Goal: Task Accomplishment & Management: Manage account settings

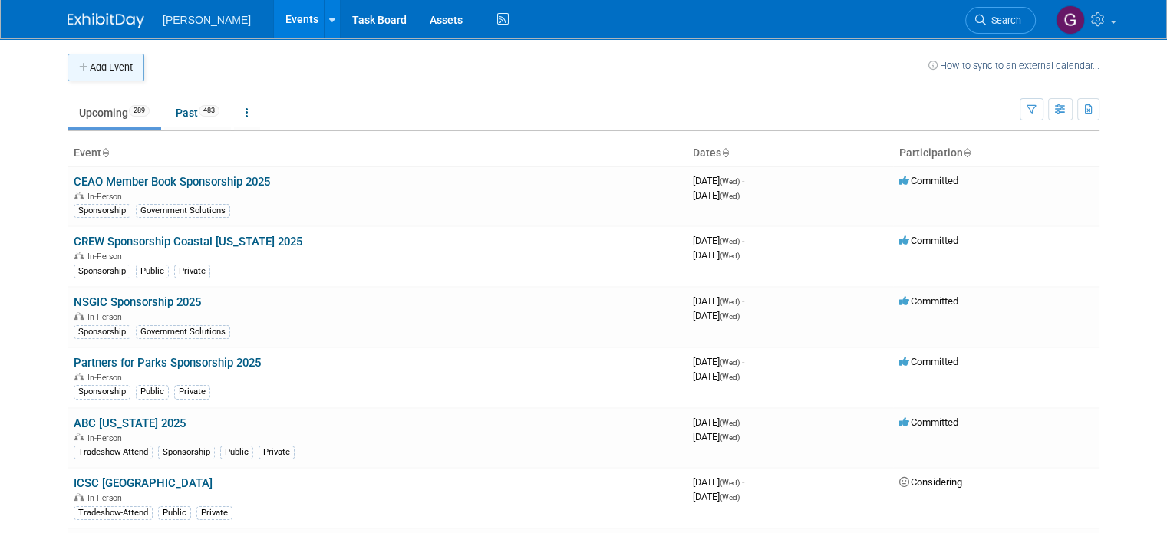
click at [88, 58] on button "Add Event" at bounding box center [106, 68] width 77 height 28
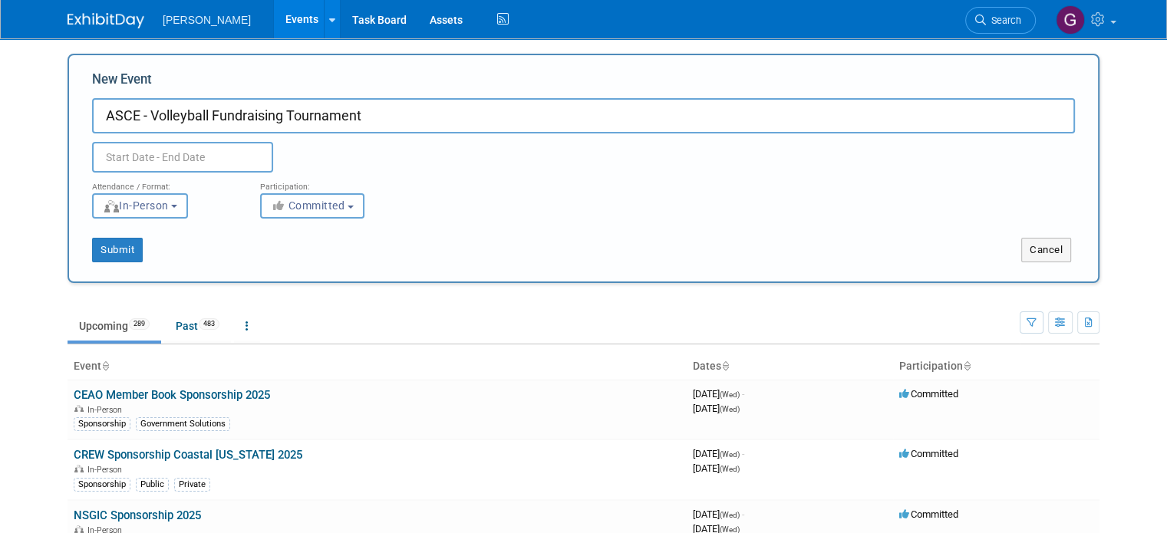
type input "ASCE - Volleyball Fundraising Tournament"
click at [241, 157] on input "text" at bounding box center [182, 157] width 181 height 31
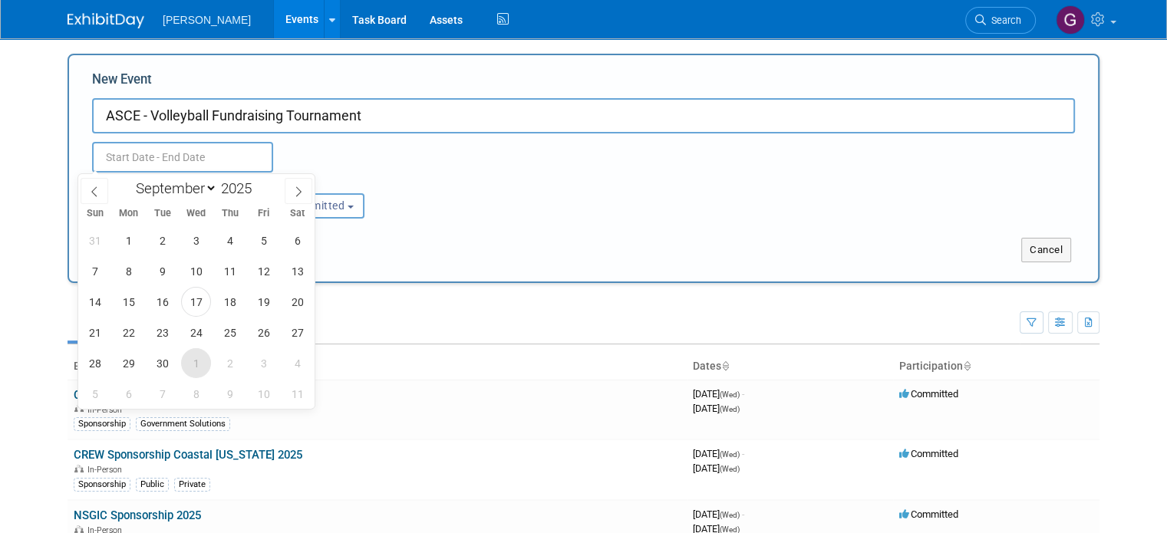
click at [188, 358] on span "1" at bounding box center [196, 363] width 30 height 30
type input "[DATE] to [DATE]"
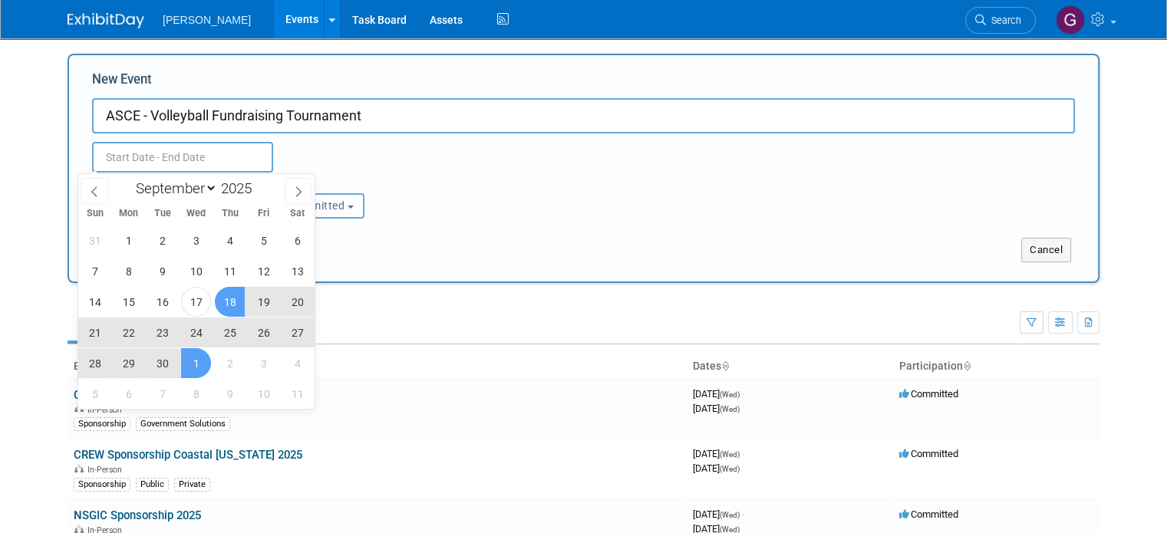
click at [364, 222] on div "Submit Cancel" at bounding box center [584, 241] width 1006 height 44
type input "[DATE] to [DATE]"
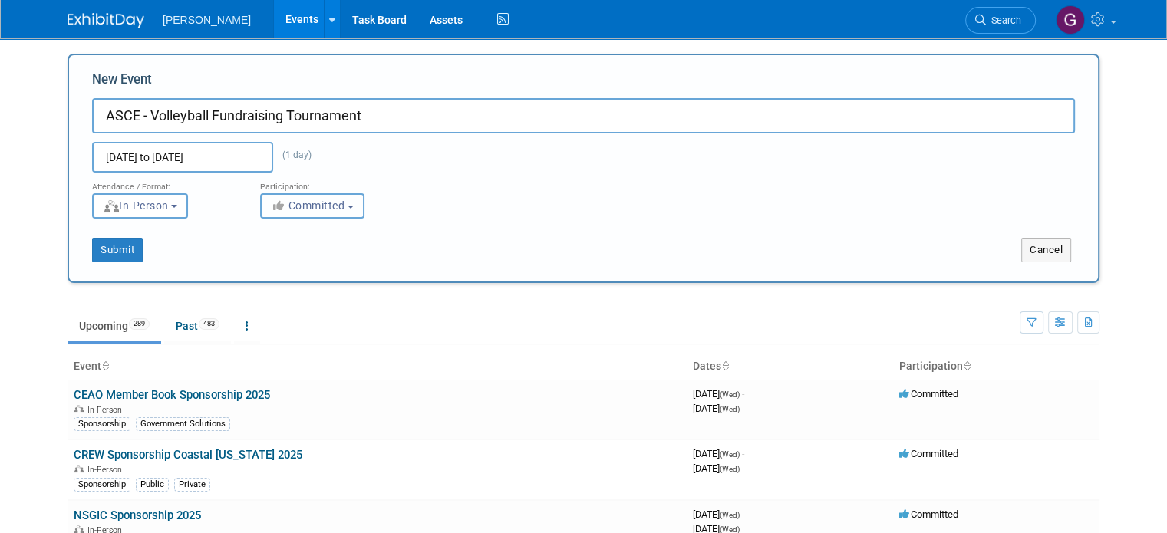
click at [298, 196] on button "Committed" at bounding box center [312, 205] width 104 height 25
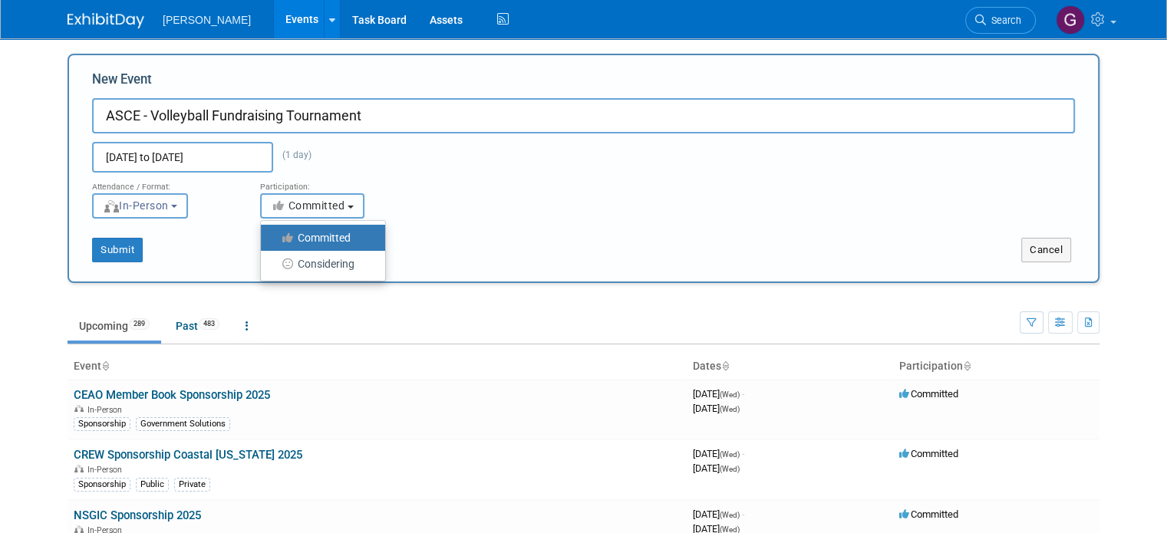
click at [298, 196] on button "Committed" at bounding box center [312, 205] width 104 height 25
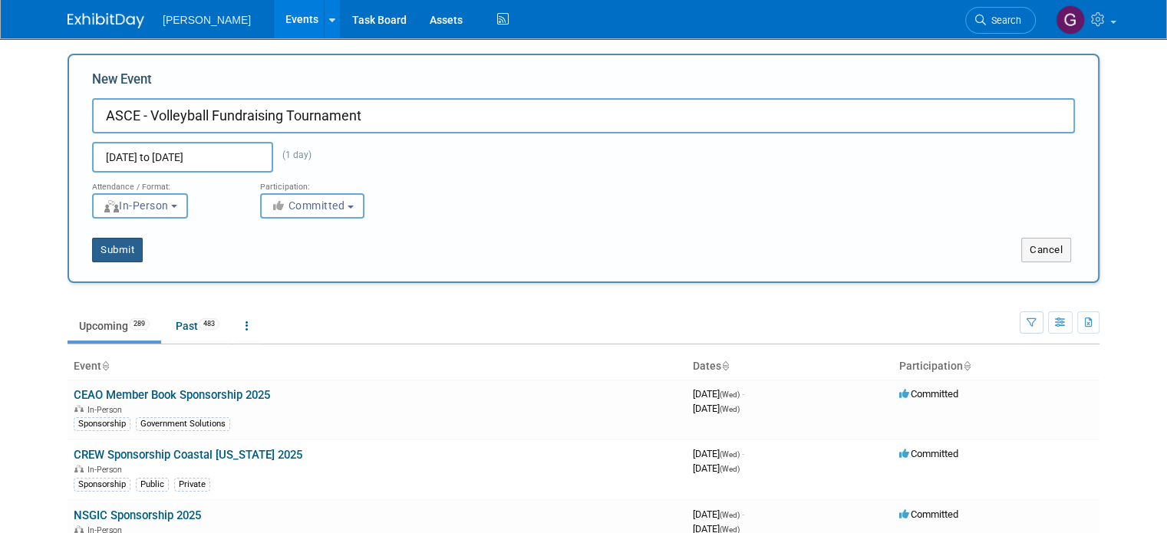
click at [121, 252] on button "Submit" at bounding box center [117, 250] width 51 height 25
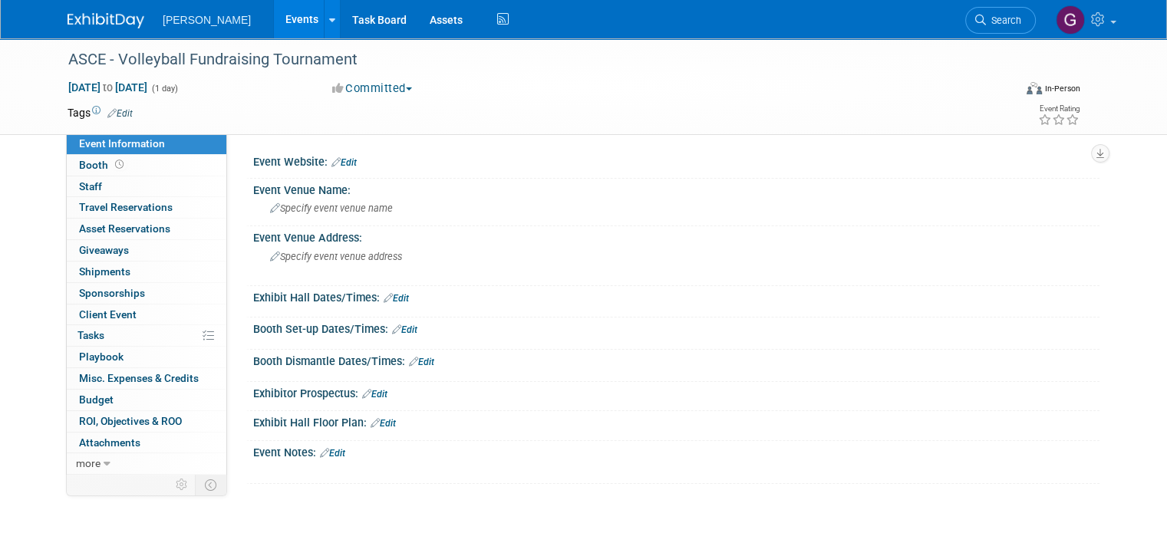
click at [107, 108] on link "Edit" at bounding box center [119, 113] width 25 height 11
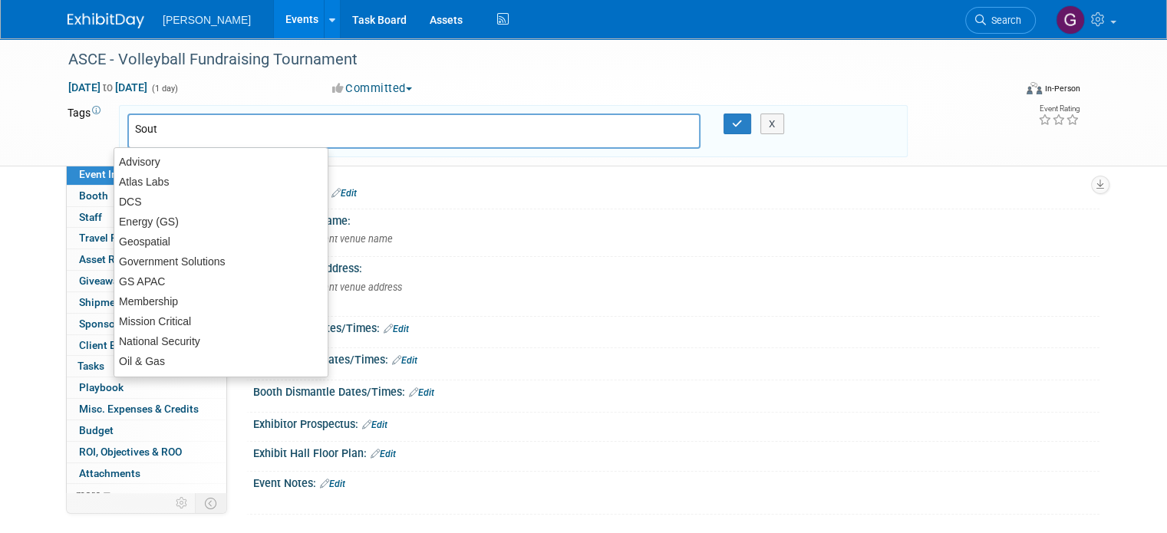
type input "South"
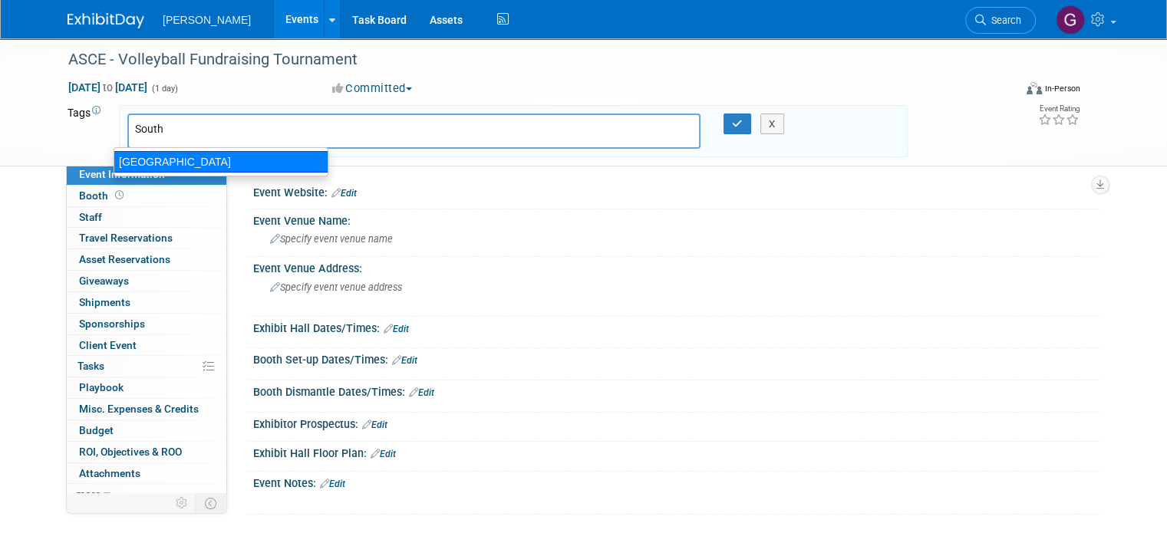
click at [176, 156] on div "[GEOGRAPHIC_DATA]" at bounding box center [221, 161] width 215 height 21
type input "[GEOGRAPHIC_DATA]"
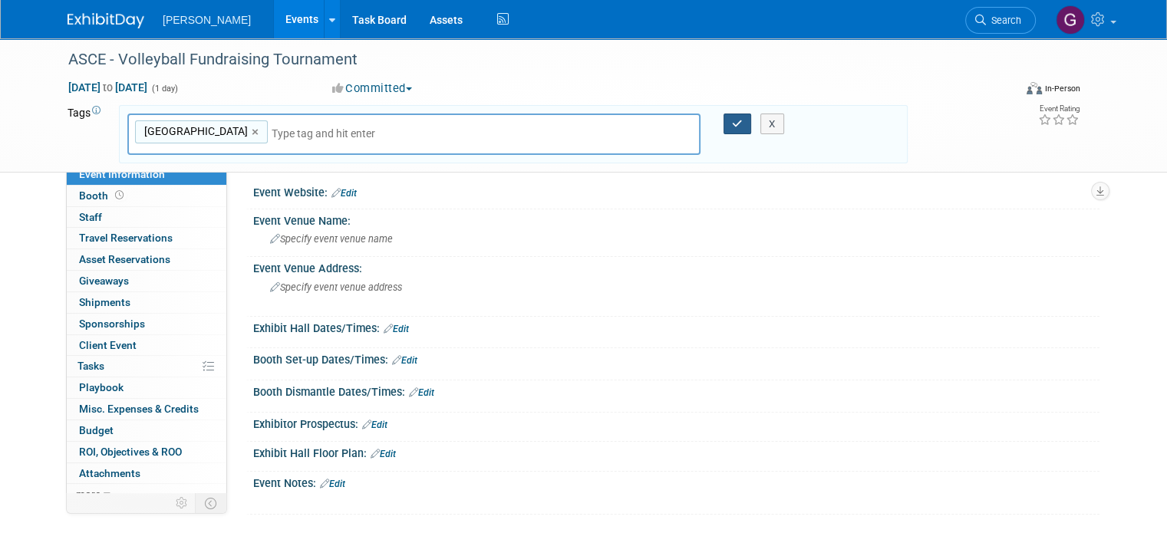
click at [733, 119] on button "button" at bounding box center [737, 124] width 28 height 21
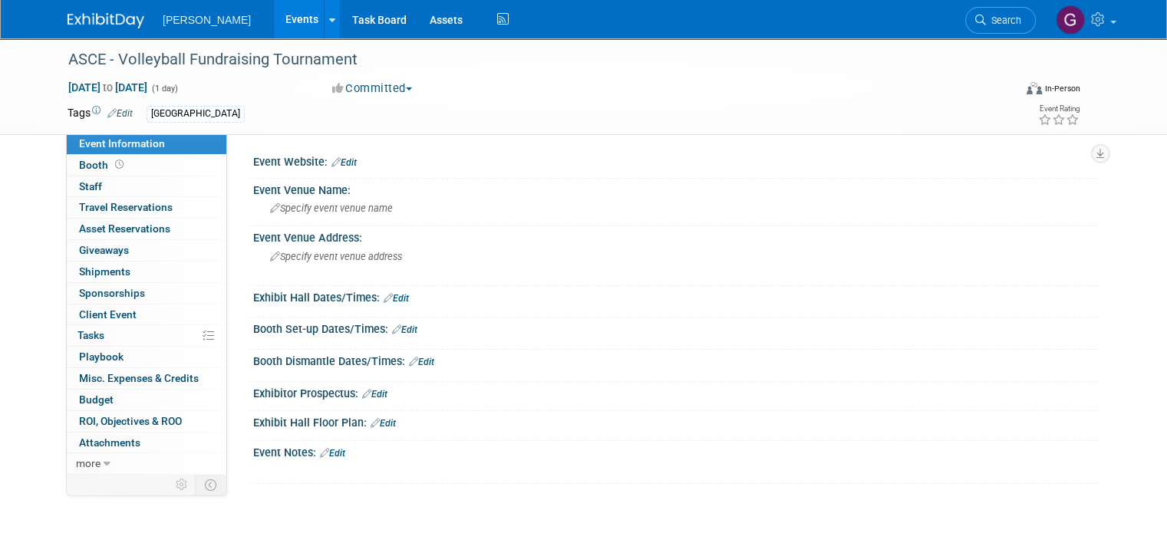
click at [333, 162] on link "Edit" at bounding box center [343, 162] width 25 height 11
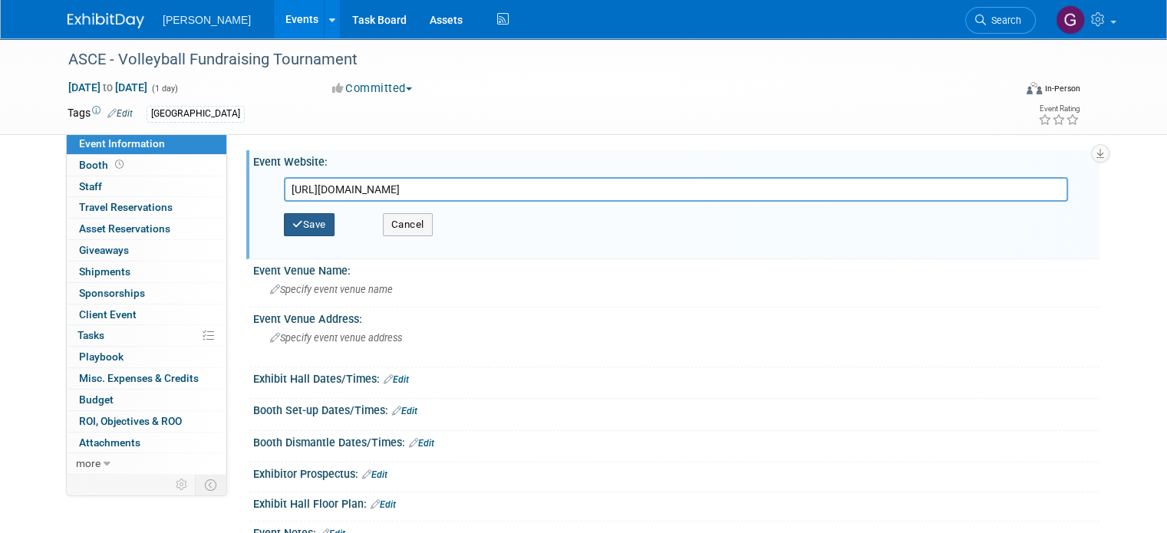
type input "[URL][DOMAIN_NAME]"
click at [305, 223] on button "Save" at bounding box center [309, 224] width 51 height 23
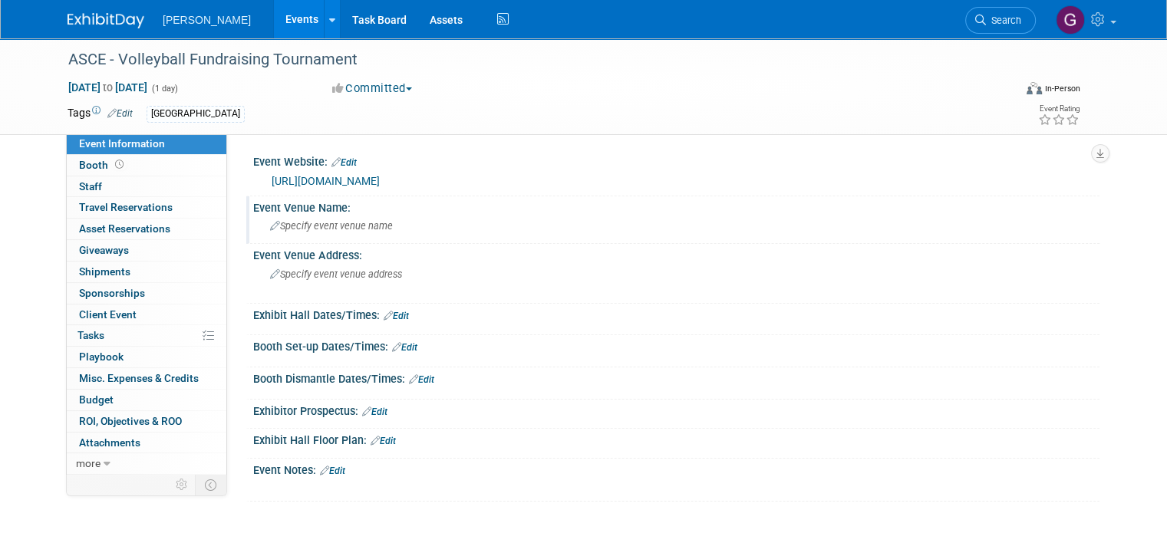
click at [315, 229] on span "Specify event venue name" at bounding box center [331, 226] width 123 height 12
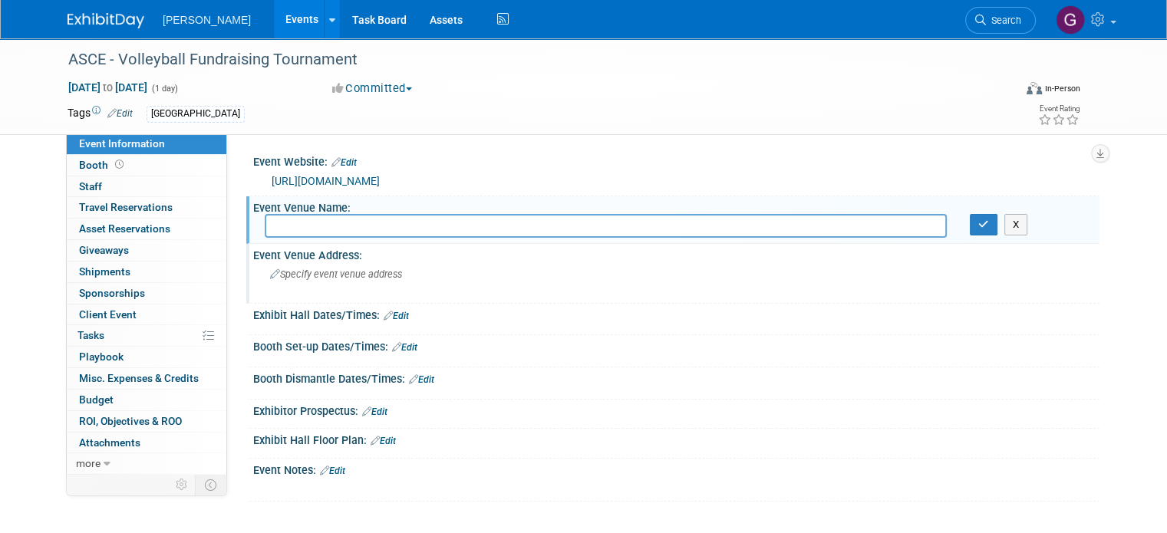
click at [306, 269] on span "Specify event venue address" at bounding box center [336, 275] width 132 height 12
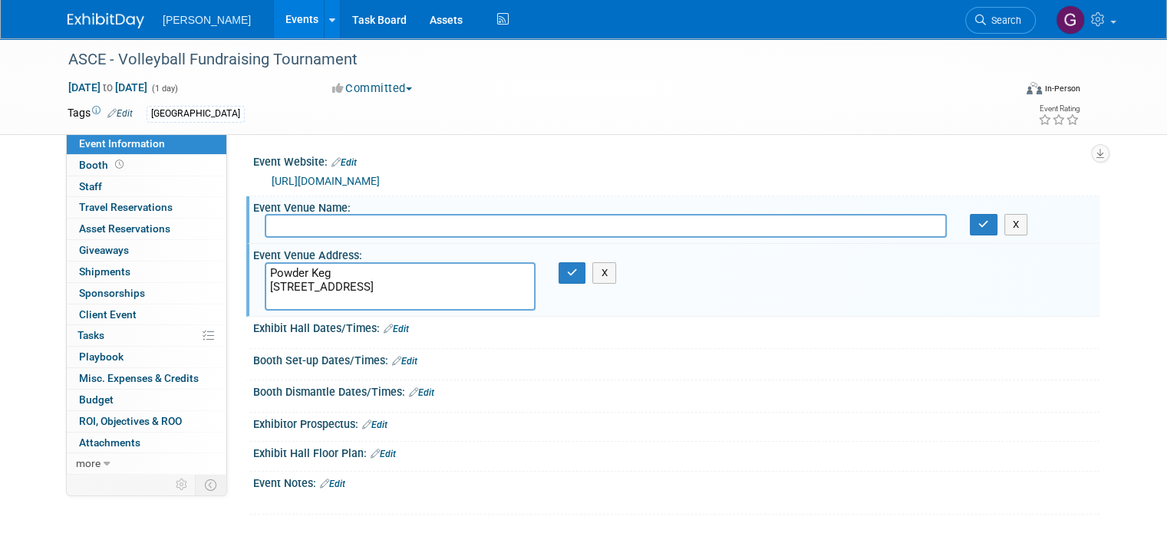
drag, startPoint x: 316, startPoint y: 273, endPoint x: 218, endPoint y: 262, distance: 98.9
click at [227, 262] on div "Event Website: Edit [URL][DOMAIN_NAME] [URL][DOMAIN_NAME] Save Cancel Event Ven…" at bounding box center [663, 302] width 872 height 339
click at [265, 282] on textarea "[STREET_ADDRESS]" at bounding box center [400, 286] width 271 height 48
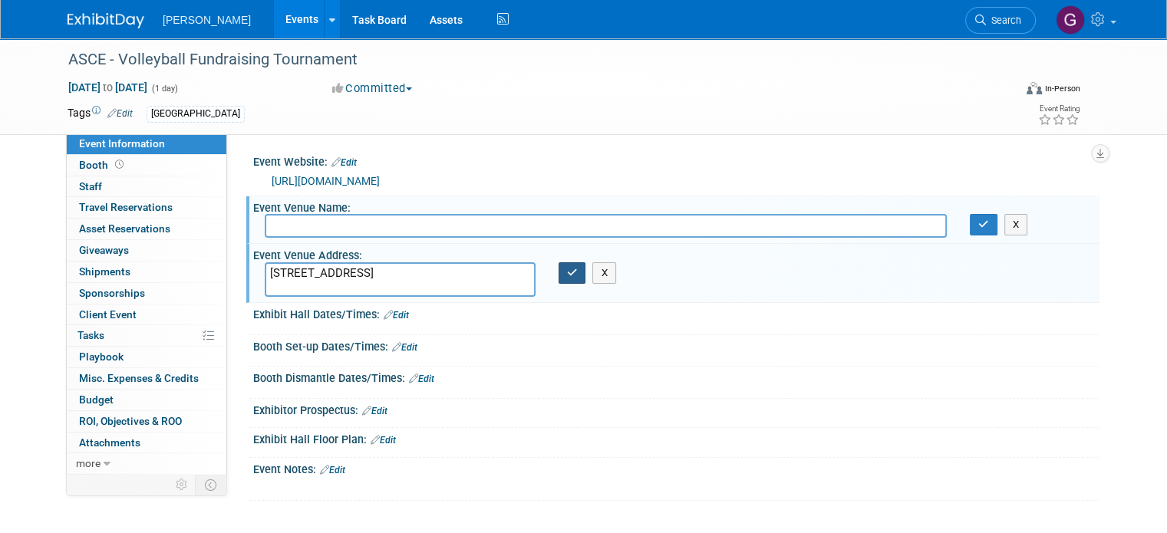
type textarea "[STREET_ADDRESS]"
click at [569, 269] on icon "button" at bounding box center [572, 273] width 11 height 10
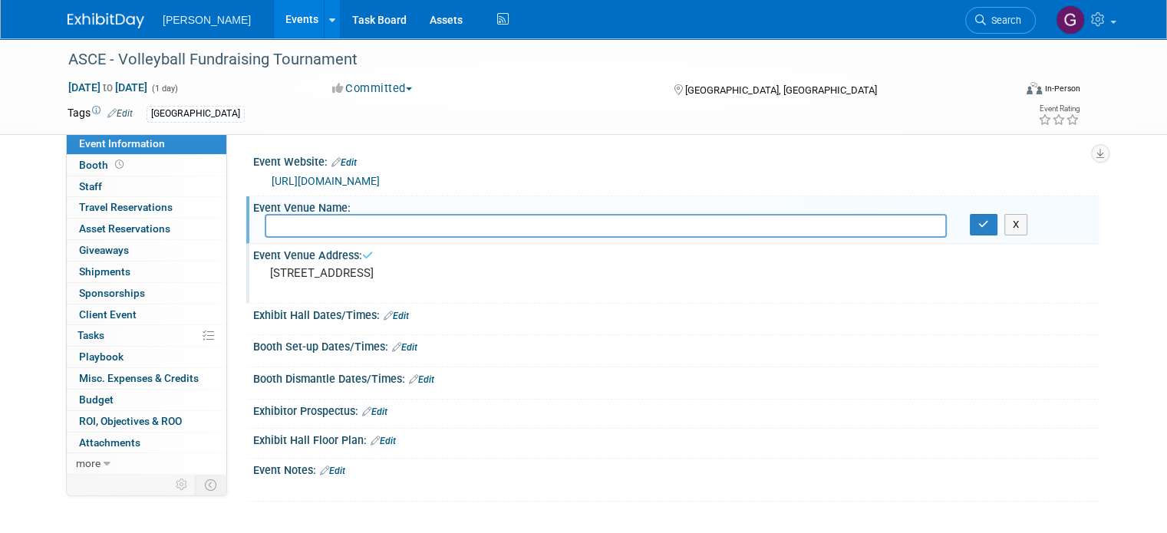
click at [374, 225] on input "text" at bounding box center [606, 226] width 682 height 24
paste input "Powder Keg"
type input "Powder Keg"
click at [989, 222] on icon "button" at bounding box center [983, 224] width 11 height 10
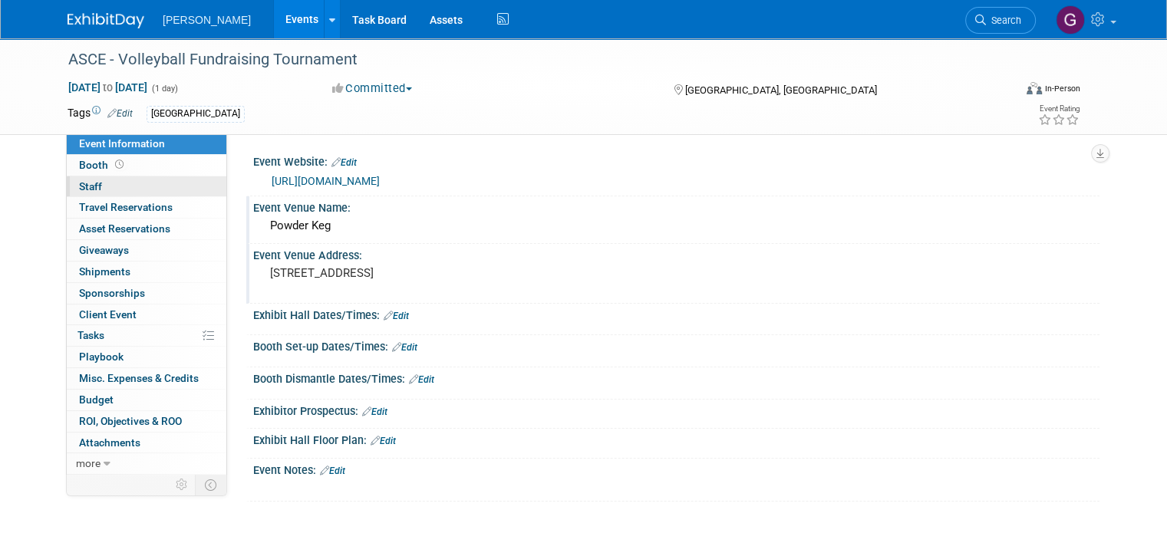
click at [111, 184] on link "0 Staff 0" at bounding box center [147, 186] width 160 height 21
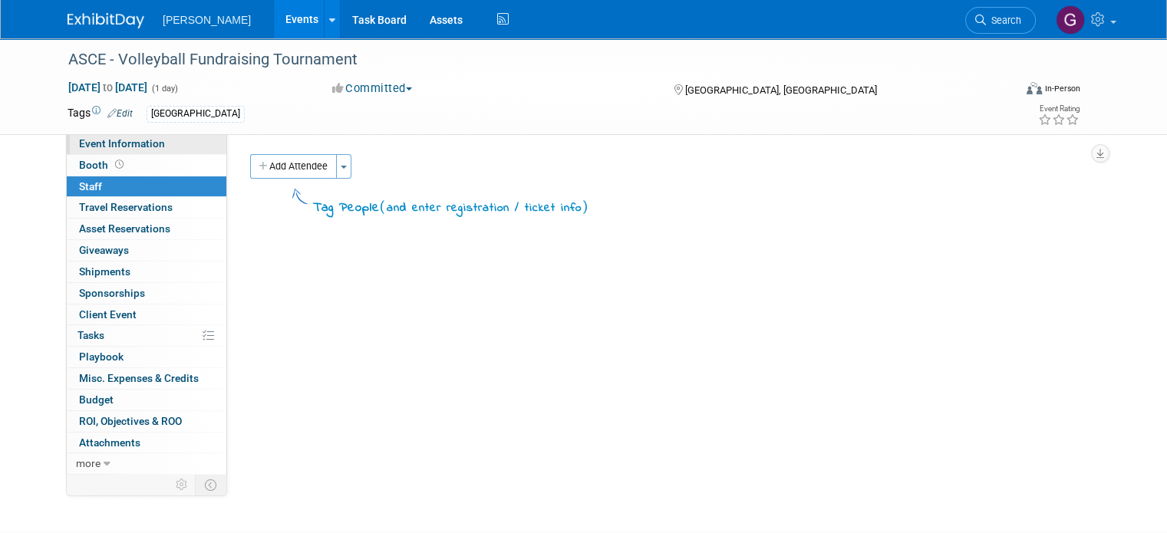
click at [156, 143] on link "Event Information" at bounding box center [147, 143] width 160 height 21
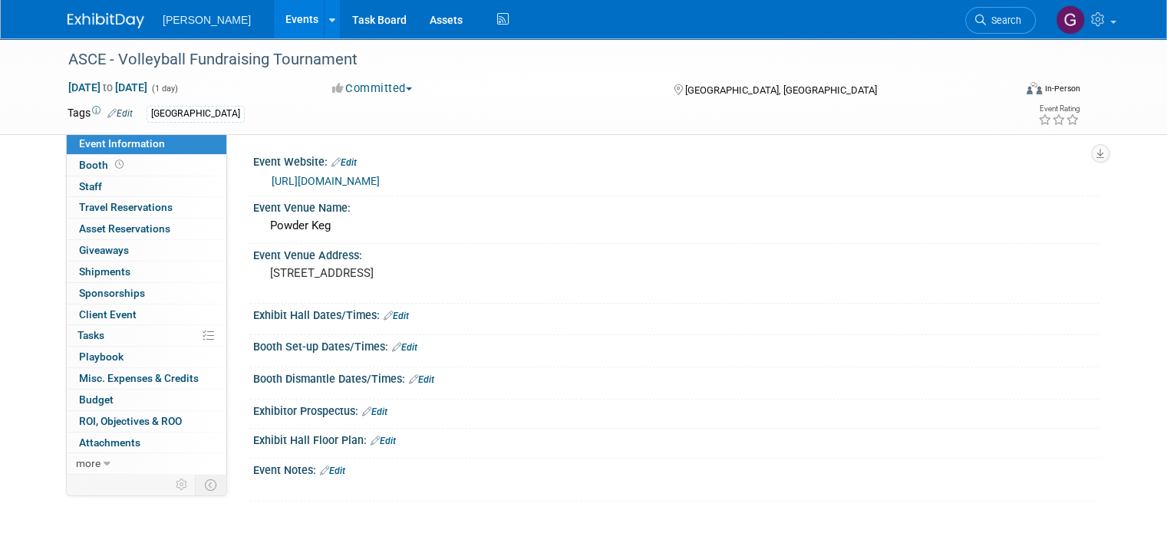
click at [321, 473] on link "Edit" at bounding box center [332, 471] width 25 height 11
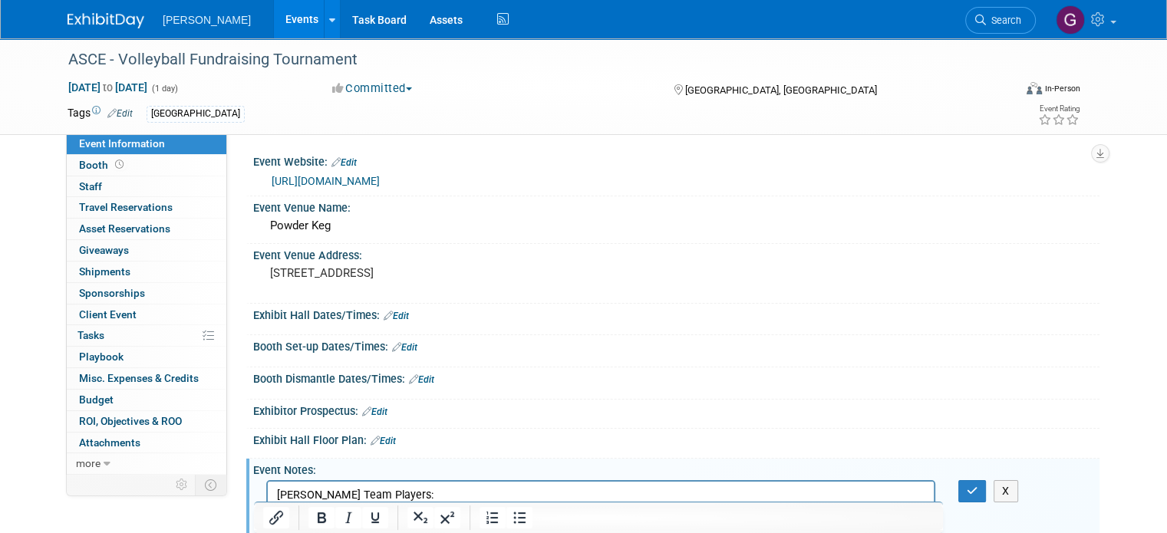
scroll to position [14, 0]
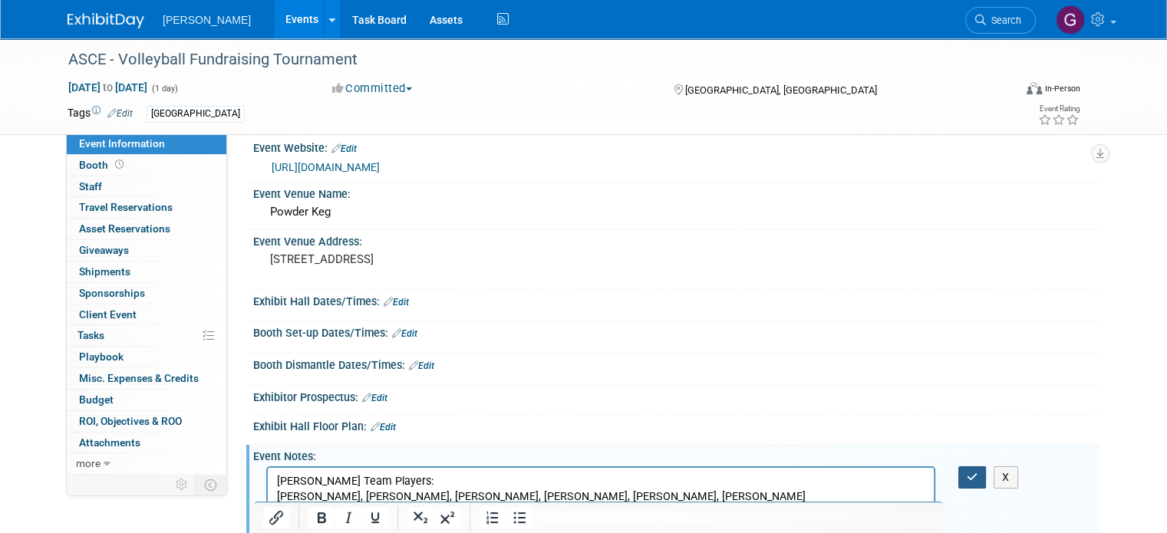
click at [969, 486] on button "button" at bounding box center [972, 477] width 28 height 22
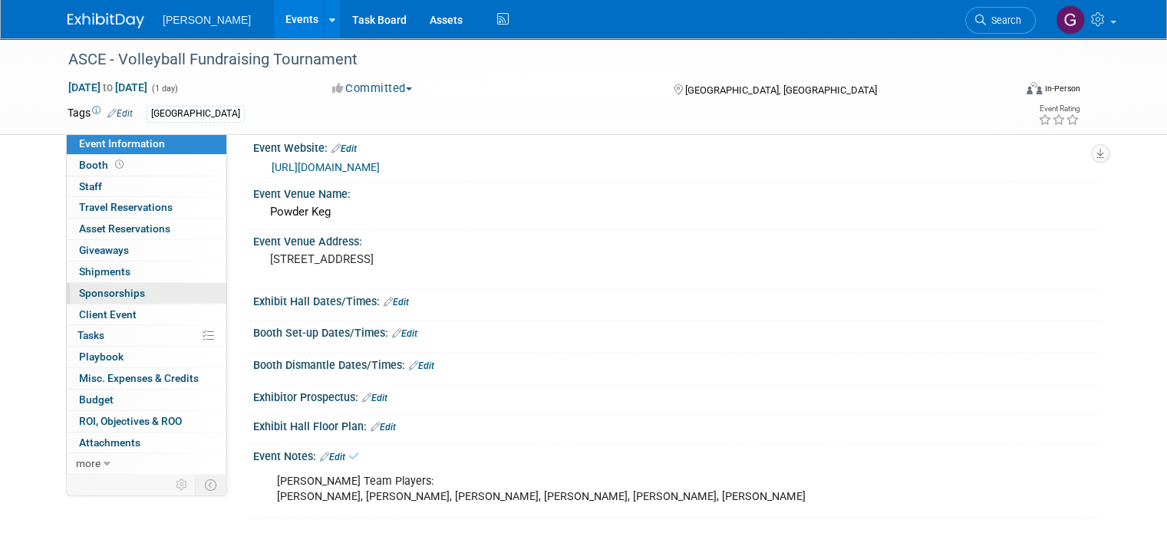
click at [96, 295] on span "Sponsorships 0" at bounding box center [112, 293] width 66 height 12
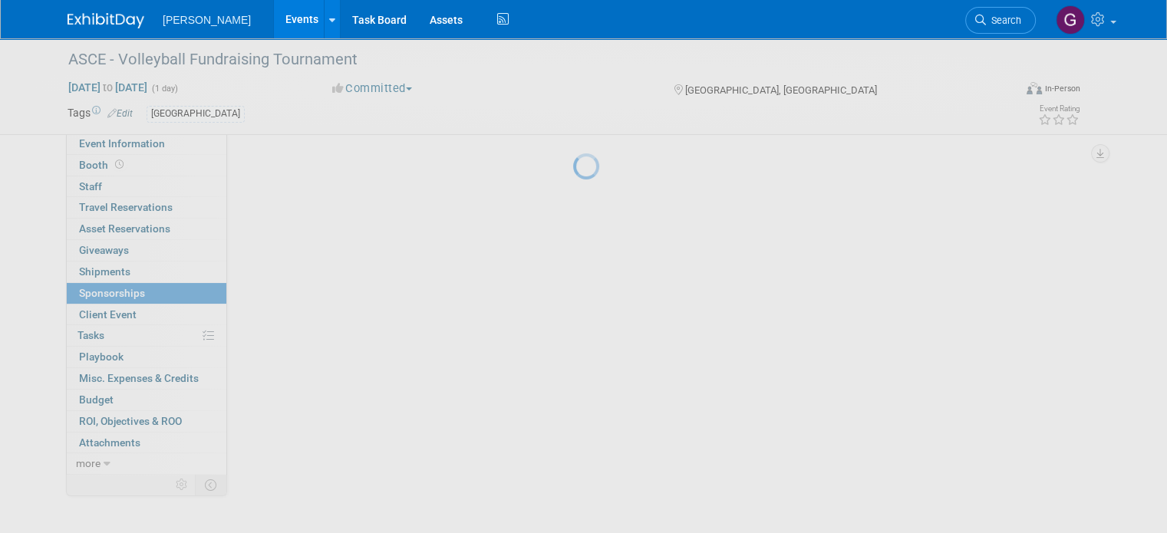
scroll to position [0, 0]
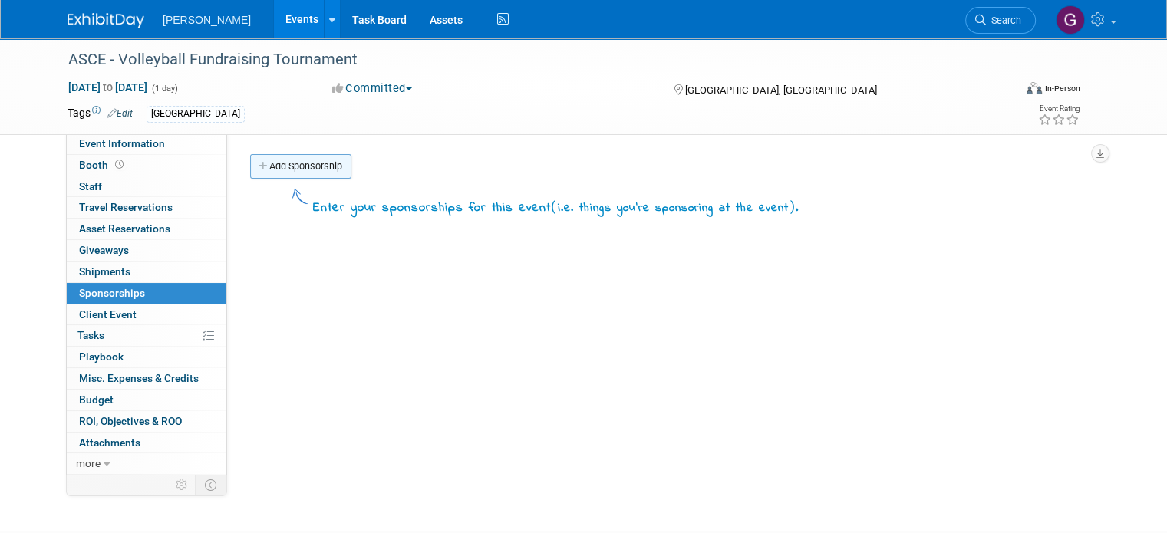
click at [307, 160] on link "Add Sponsorship" at bounding box center [300, 166] width 101 height 25
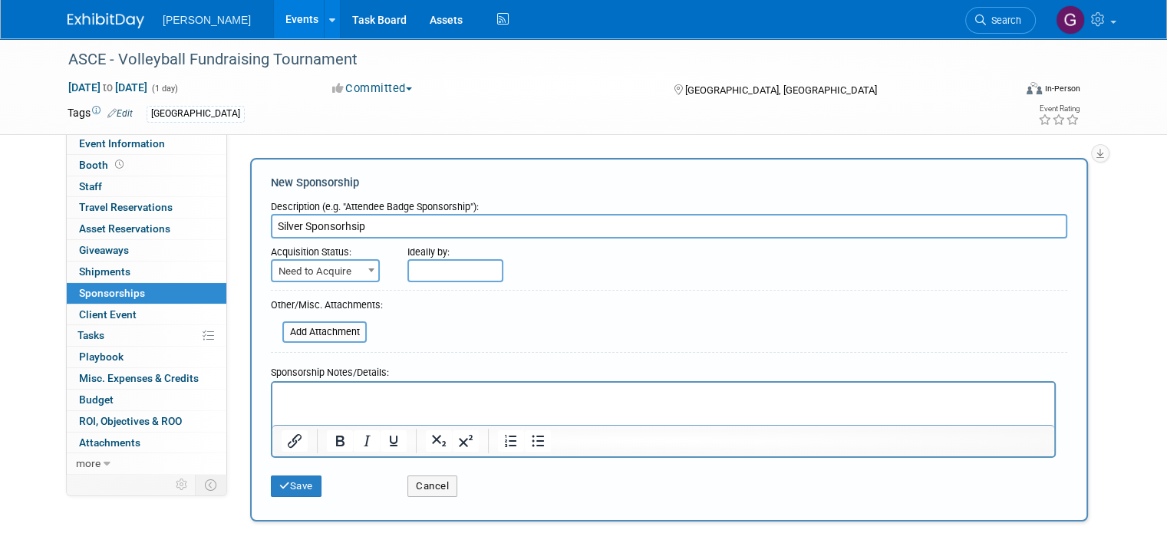
click at [327, 232] on input "Silver Sponsorhsip" at bounding box center [669, 226] width 796 height 25
click at [337, 226] on input "Silver Sponsorhsip" at bounding box center [669, 226] width 796 height 25
type input "Silver Sponsorship"
click at [331, 270] on span "Need to Acquire" at bounding box center [325, 271] width 106 height 21
select select "2"
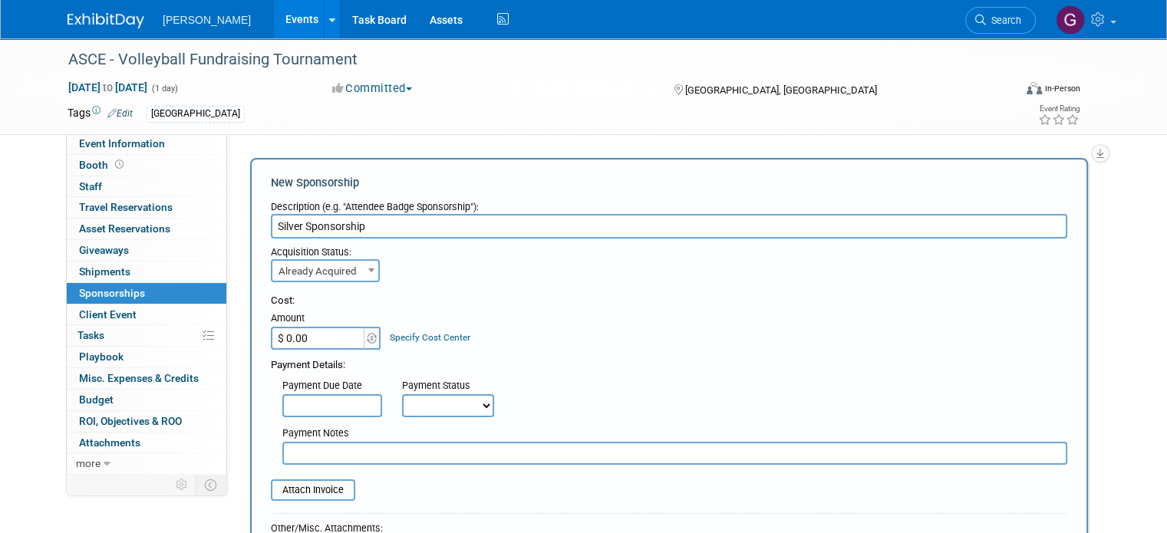
click at [313, 341] on input "$ 0.00" at bounding box center [319, 338] width 96 height 23
type input "$ 250.00"
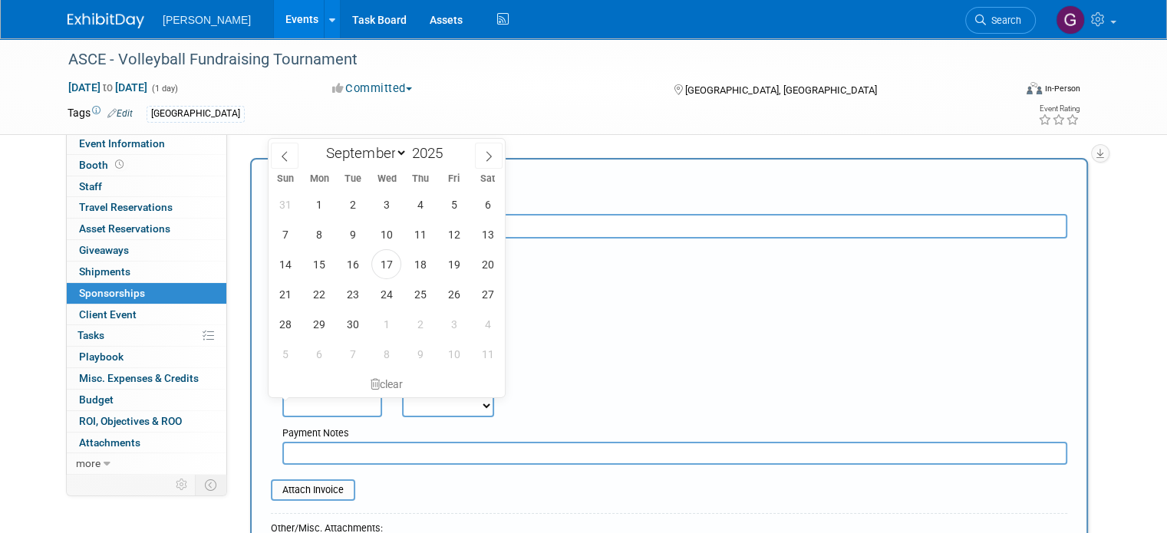
click at [337, 407] on input "text" at bounding box center [332, 405] width 100 height 23
click at [390, 196] on span "3" at bounding box center [386, 204] width 30 height 30
type input "[DATE]"
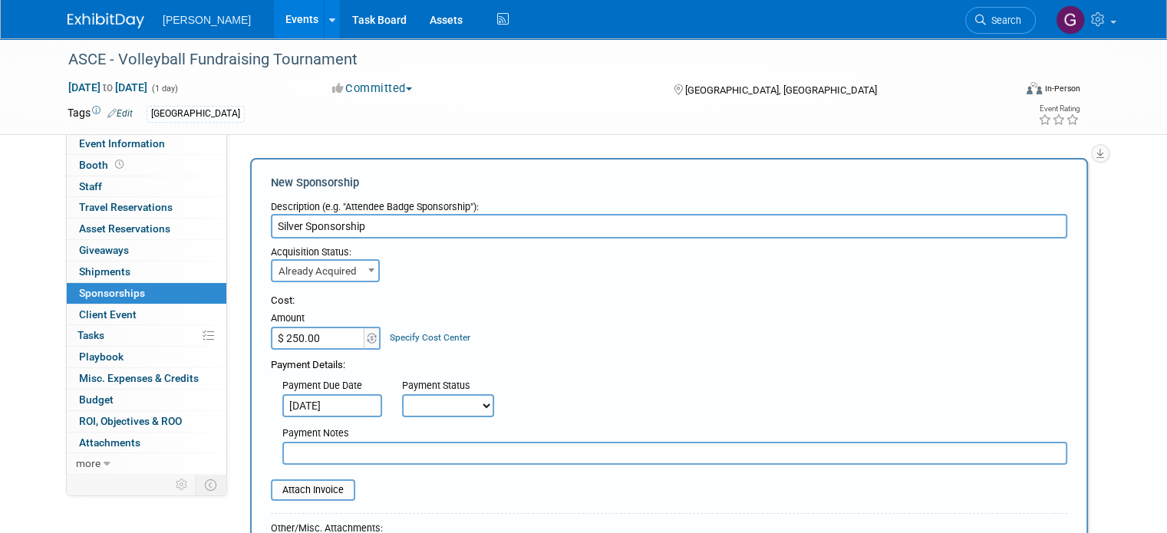
click at [444, 409] on select "Not Paid Yet Partially Paid Paid in Full" at bounding box center [448, 405] width 92 height 23
select select "1"
click at [402, 394] on select "Not Paid Yet Partially Paid Paid in Full" at bounding box center [448, 405] width 92 height 23
click at [301, 499] on form "Description (e.g. "Attendee Badge Sponsorship"): Silver Sponsorship Acquisition…" at bounding box center [669, 460] width 796 height 535
click at [301, 488] on input "file" at bounding box center [262, 490] width 183 height 18
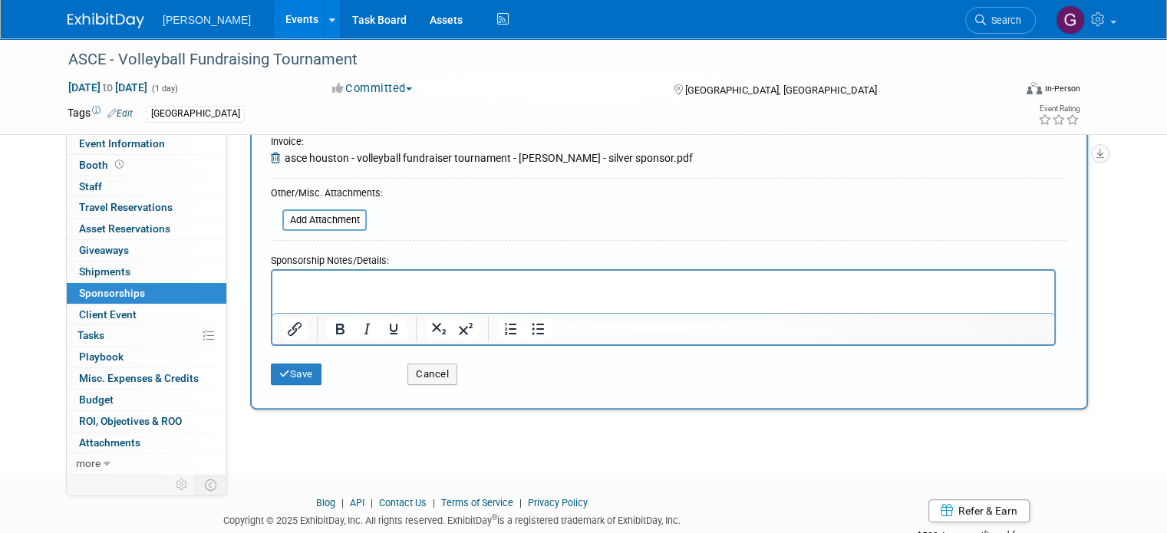
scroll to position [347, 0]
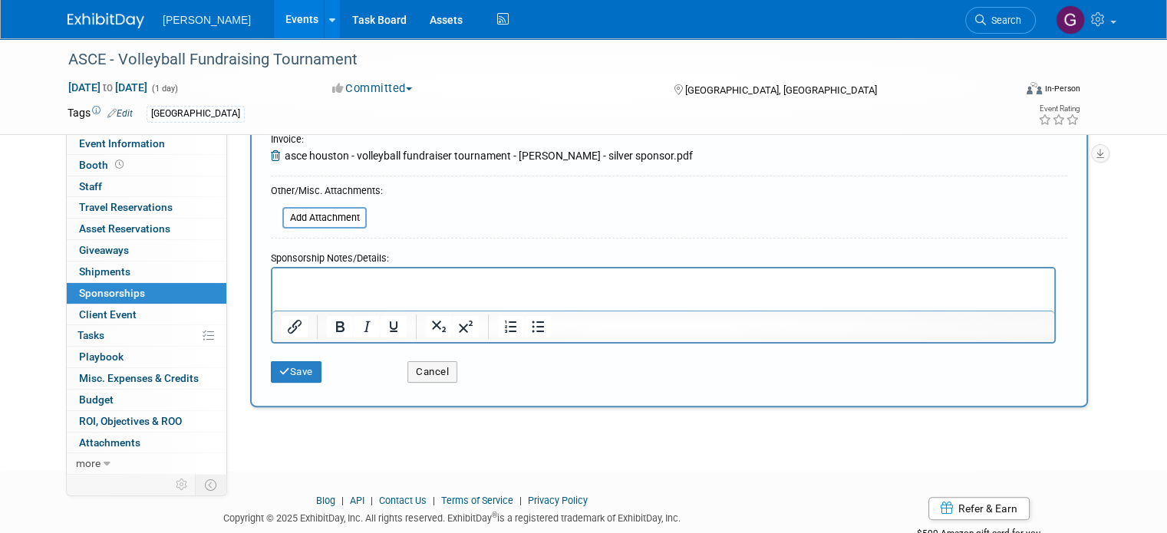
click at [340, 282] on p "Rich Text Area. Press ALT-0 for help." at bounding box center [664, 281] width 764 height 15
click at [449, 272] on html "[PERSON_NAME]' handled sponsorship." at bounding box center [663, 278] width 782 height 21
drag, startPoint x: 424, startPoint y: 279, endPoint x: 261, endPoint y: 268, distance: 163.8
click at [272, 268] on html "[PERSON_NAME]' handled sponsorship." at bounding box center [663, 278] width 782 height 21
click at [295, 364] on button "Save" at bounding box center [296, 371] width 51 height 21
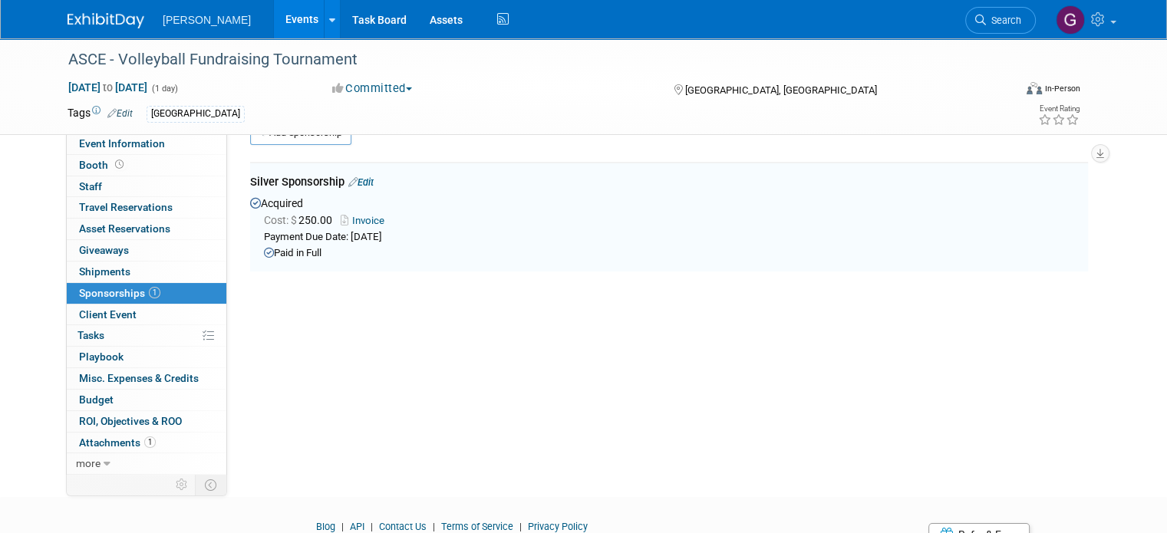
scroll to position [31, 0]
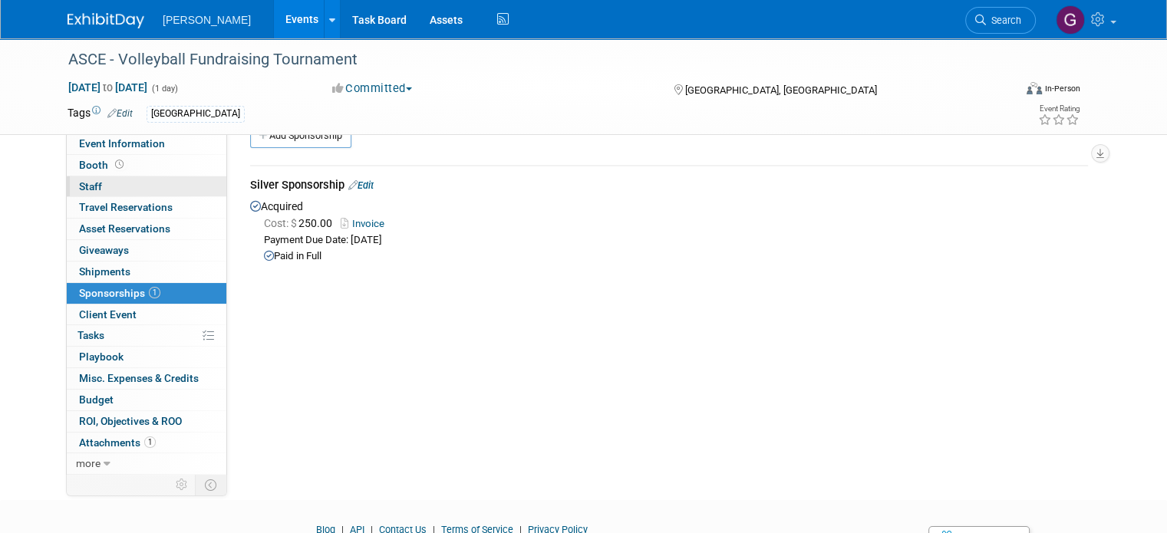
click at [101, 193] on link "0 Staff 0" at bounding box center [147, 186] width 160 height 21
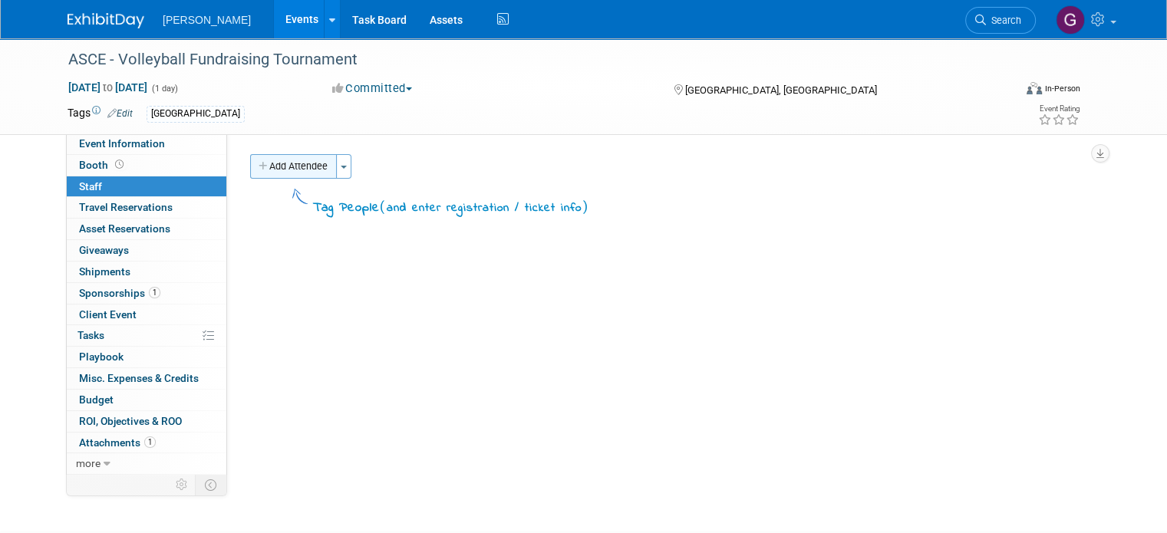
click at [306, 170] on button "Add Attendee" at bounding box center [293, 166] width 87 height 25
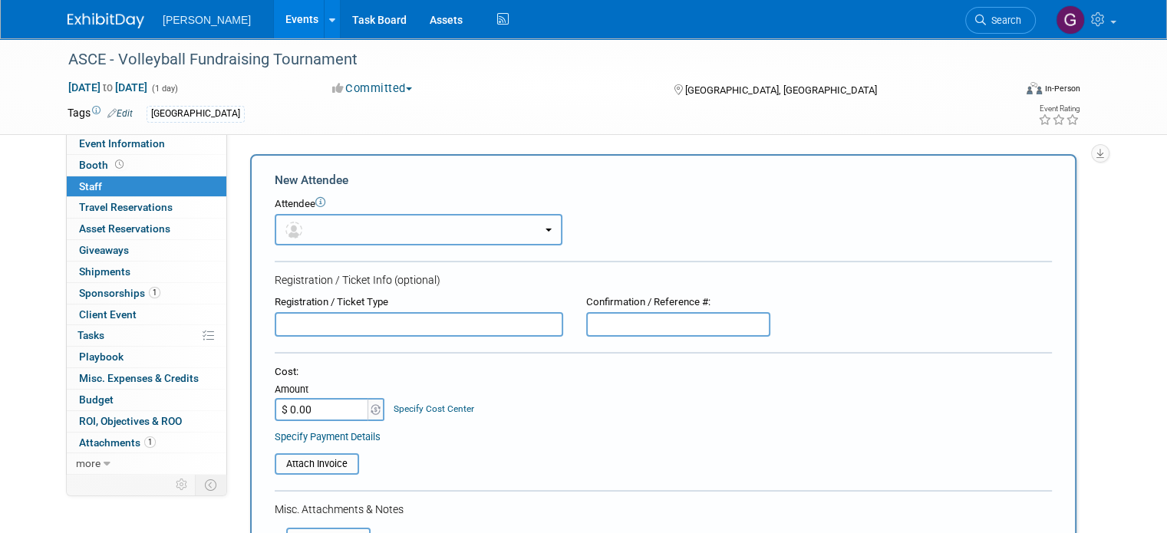
click at [319, 231] on button "button" at bounding box center [419, 229] width 288 height 31
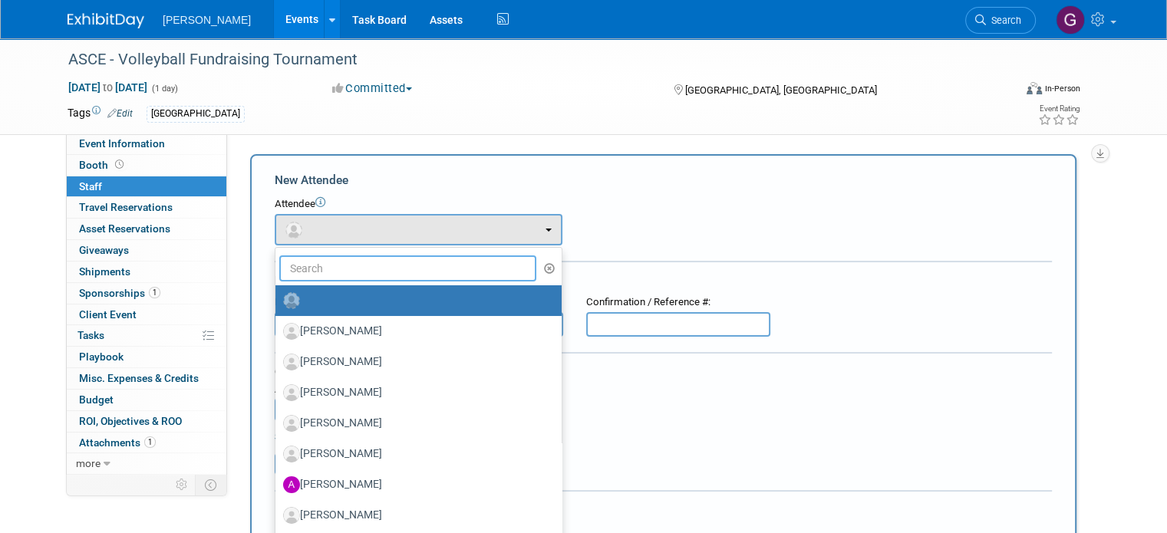
click at [318, 266] on input "text" at bounding box center [407, 268] width 257 height 26
type input "mariss"
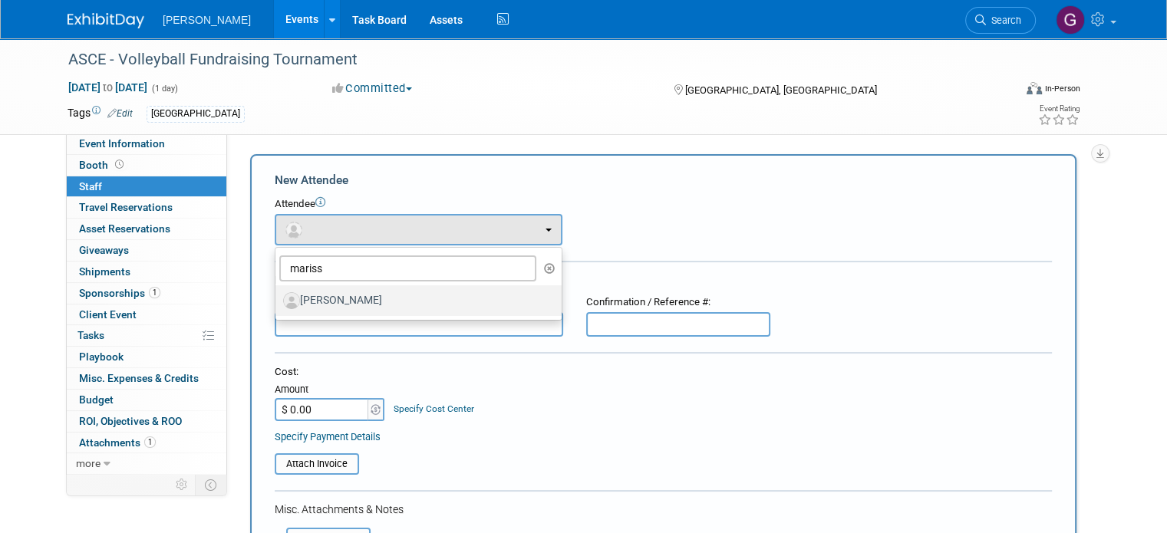
click at [322, 288] on label "[PERSON_NAME]" at bounding box center [414, 300] width 263 height 25
click at [278, 294] on input "[PERSON_NAME]" at bounding box center [273, 299] width 10 height 10
select select "20654537-cbc6-4f35-83c2-9a37b5fa3e2a"
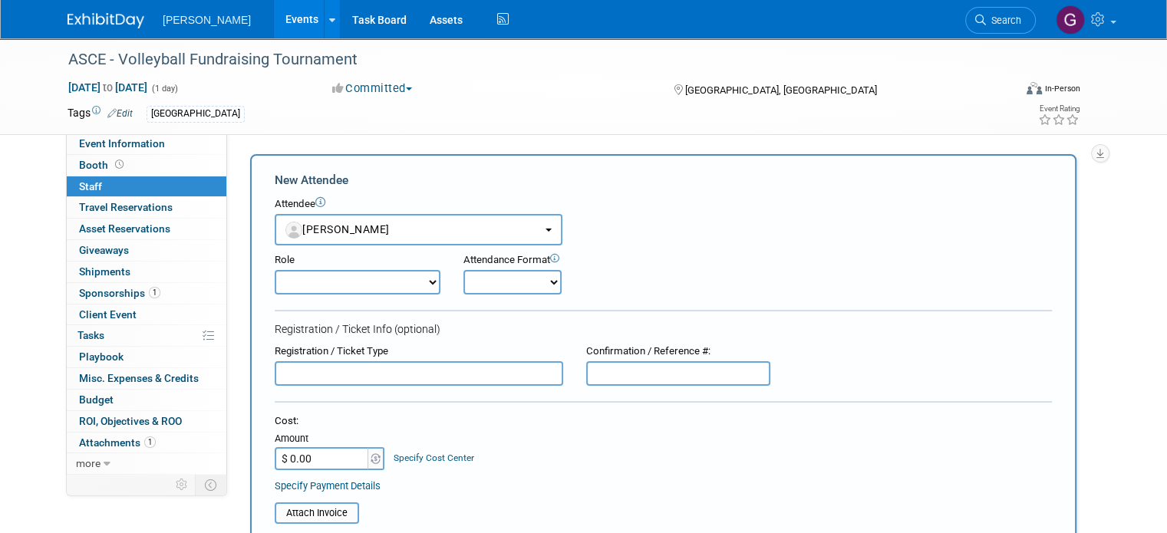
click at [411, 283] on select "Demonstrator Host Planner Presenter Sales Representative Set-up/Dismantle Crew …" at bounding box center [358, 282] width 166 height 25
click at [487, 312] on form "New Attendee Attendee <img src="[URL][DOMAIN_NAME]" style="width: 22px; height:…" at bounding box center [663, 478] width 777 height 612
click at [513, 277] on select "Onsite Remote" at bounding box center [512, 282] width 98 height 25
select select "1"
click at [463, 270] on select "Onsite Remote" at bounding box center [512, 282] width 98 height 25
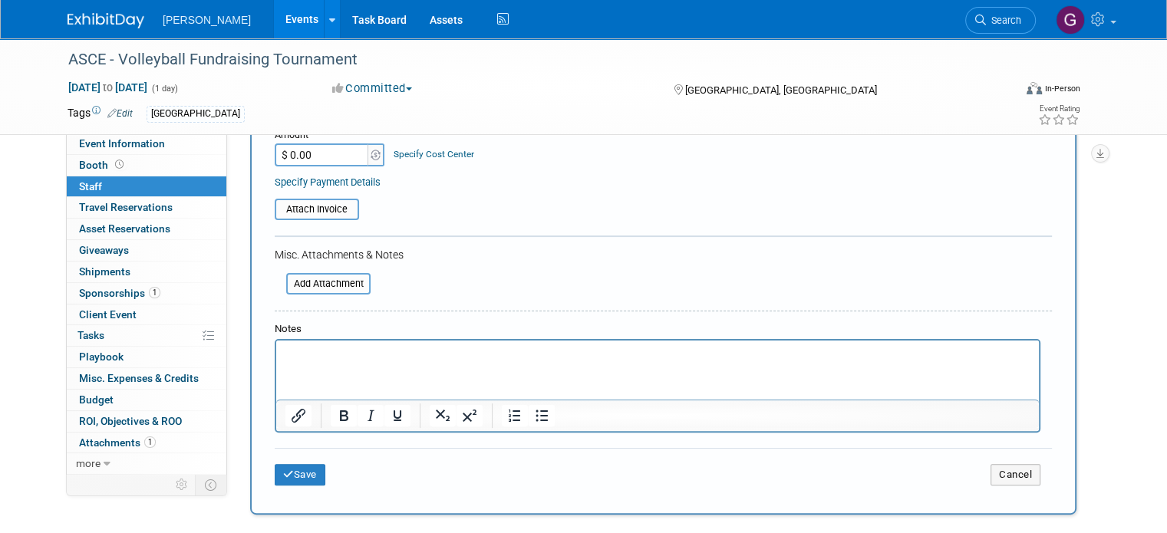
scroll to position [309, 0]
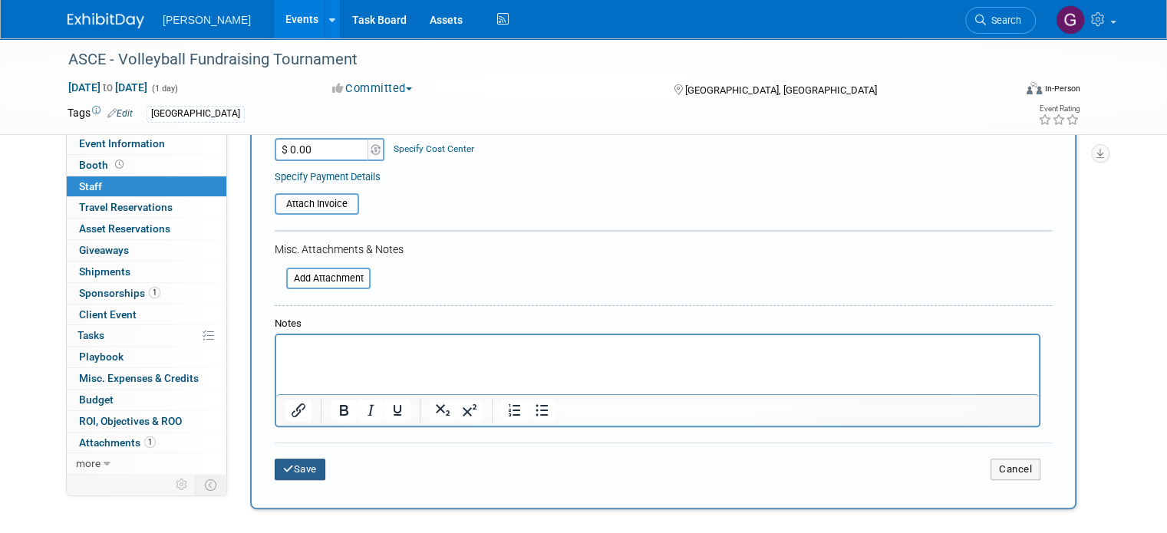
click at [298, 461] on button "Save" at bounding box center [300, 469] width 51 height 21
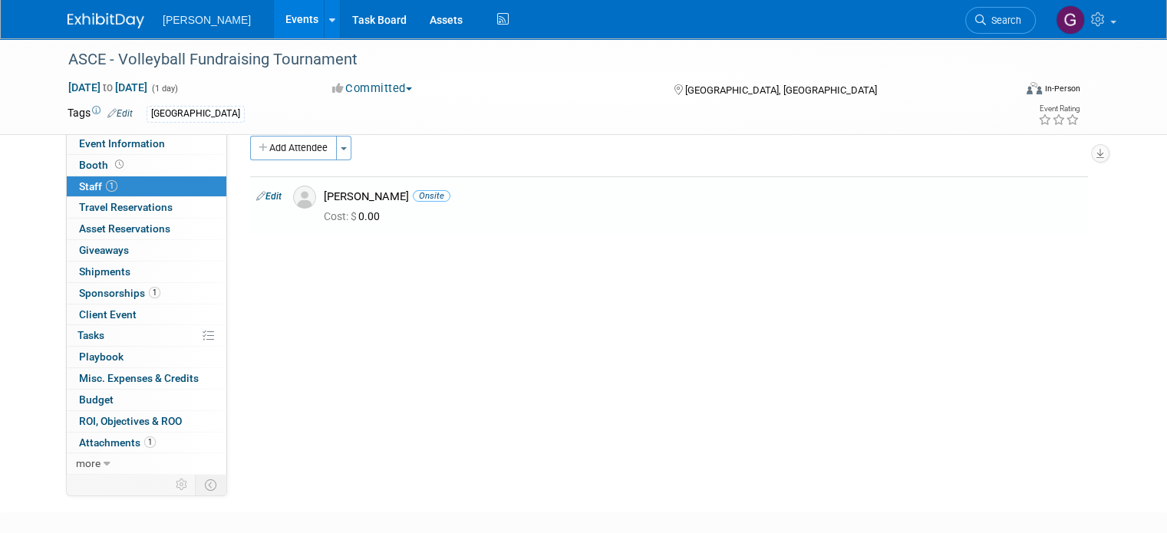
scroll to position [0, 0]
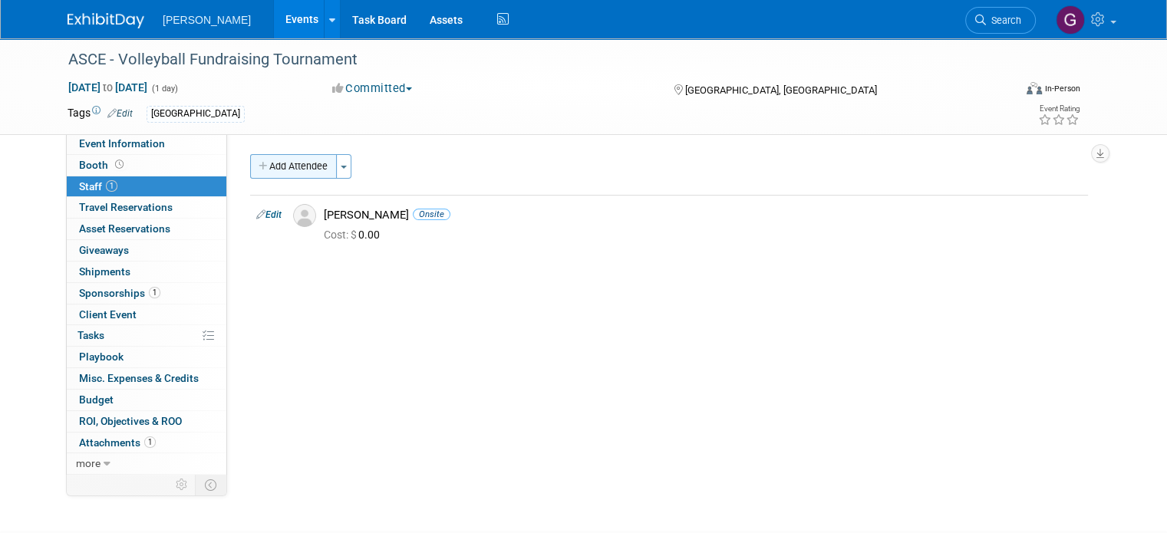
click at [300, 170] on button "Add Attendee" at bounding box center [293, 166] width 87 height 25
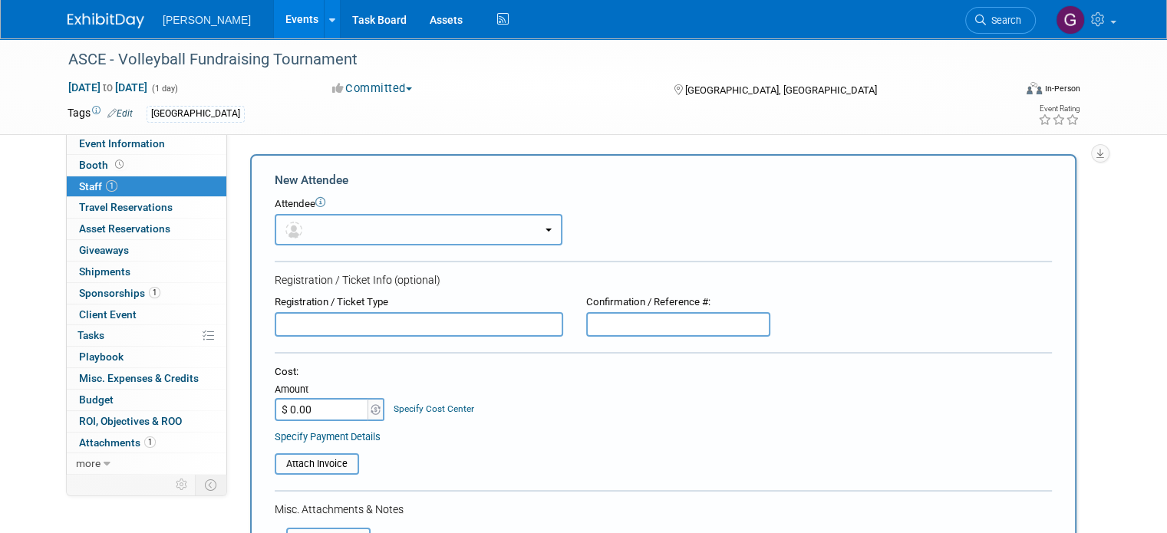
click at [369, 220] on button "button" at bounding box center [419, 229] width 288 height 31
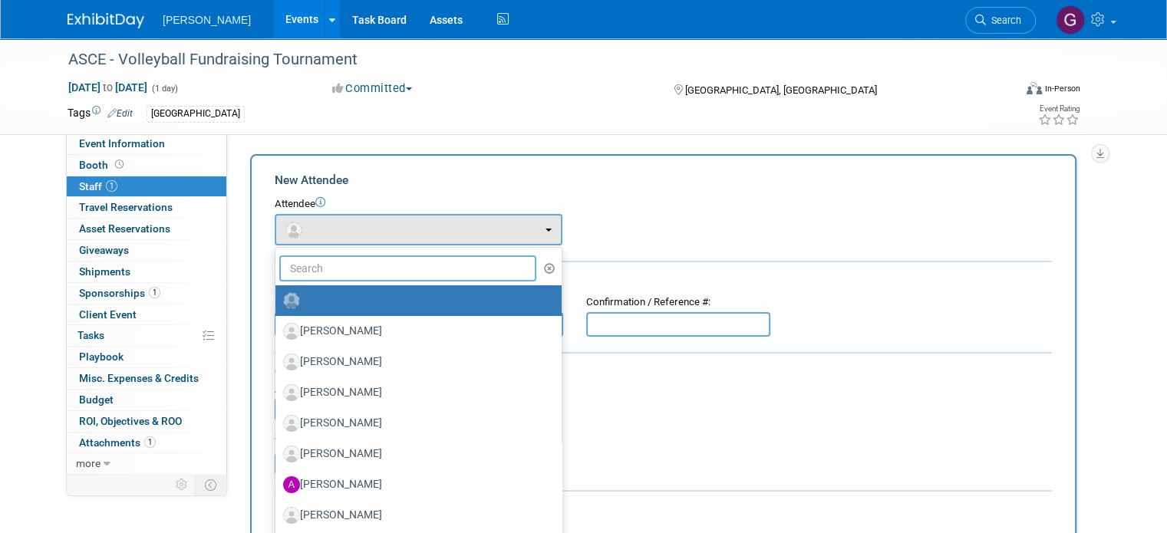
click at [369, 266] on input "text" at bounding box center [407, 268] width 257 height 26
type input "[PERSON_NAME]"
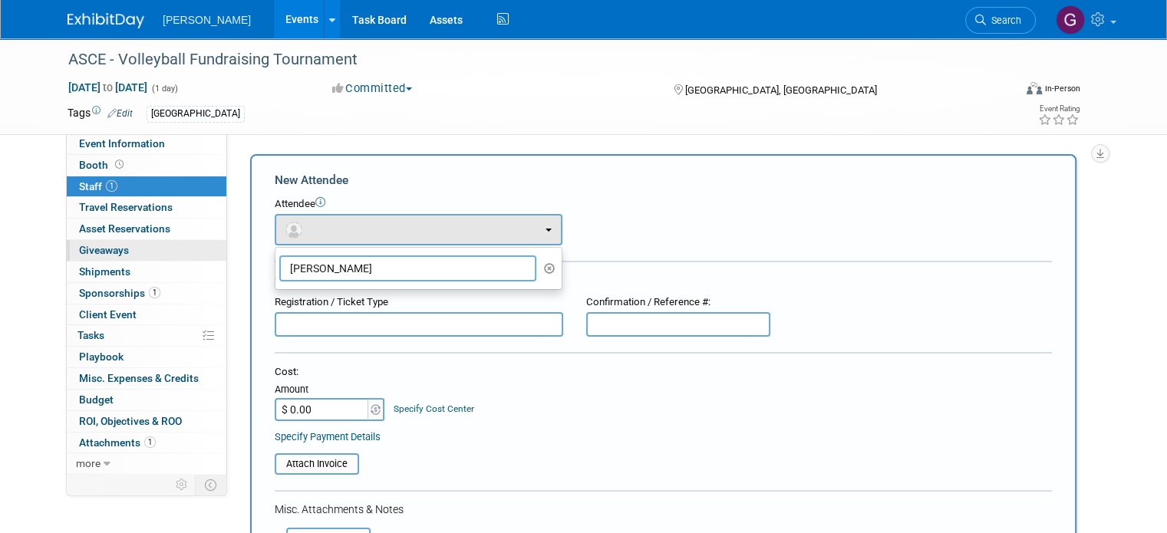
drag, startPoint x: 401, startPoint y: 272, endPoint x: 185, endPoint y: 240, distance: 218.6
click at [185, 240] on div "Event Information Event Info Booth Booth 1 Staff 1 Staff 0 Travel Reservations …" at bounding box center [583, 440] width 1055 height 804
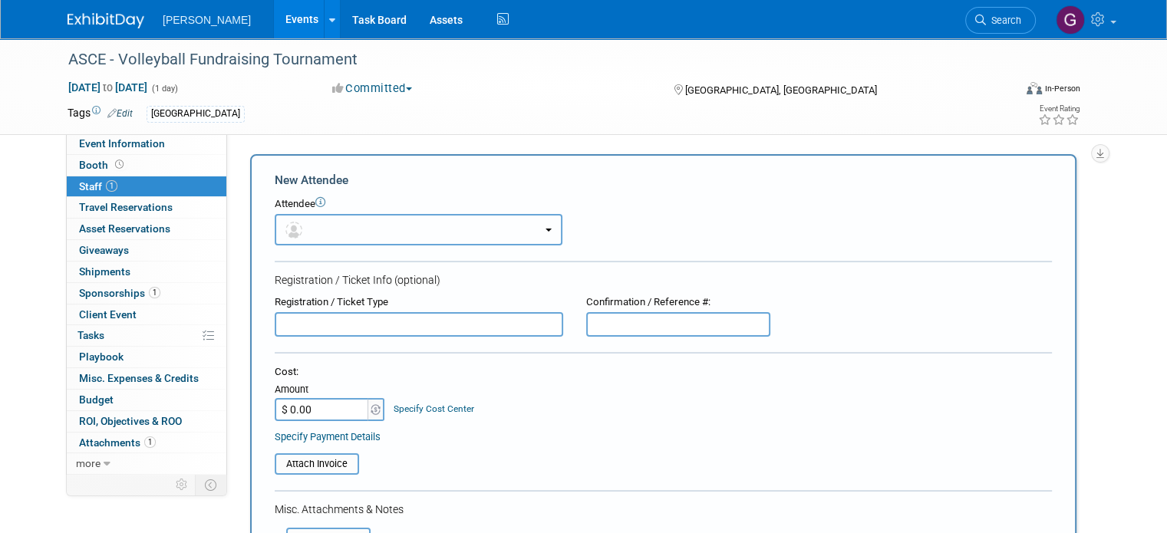
click at [367, 227] on button "button" at bounding box center [419, 229] width 288 height 31
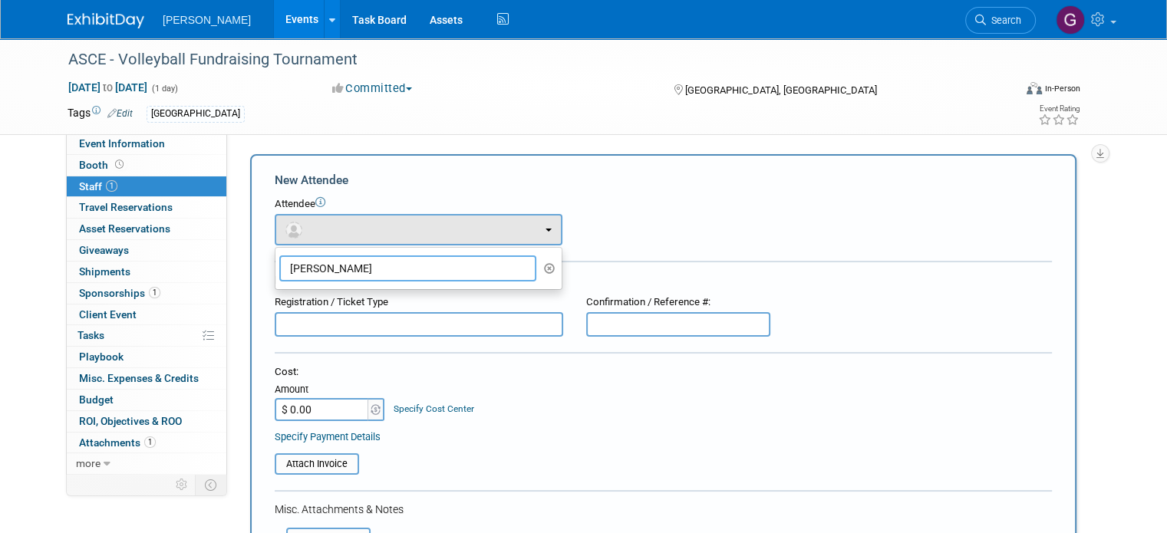
click at [356, 277] on input "[PERSON_NAME]" at bounding box center [407, 268] width 257 height 26
type input "s"
drag, startPoint x: 351, startPoint y: 275, endPoint x: 181, endPoint y: 257, distance: 171.3
click at [181, 257] on div "Event Information Event Info Booth Booth 1 Staff 1 Staff 0 Travel Reservations …" at bounding box center [583, 440] width 1055 height 804
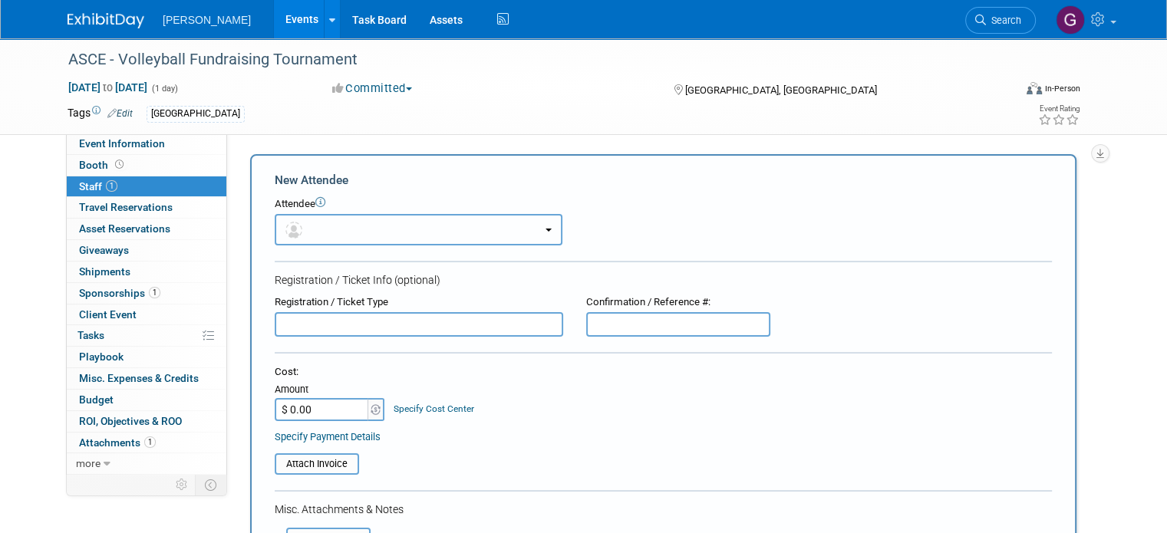
click at [393, 232] on button "button" at bounding box center [419, 229] width 288 height 31
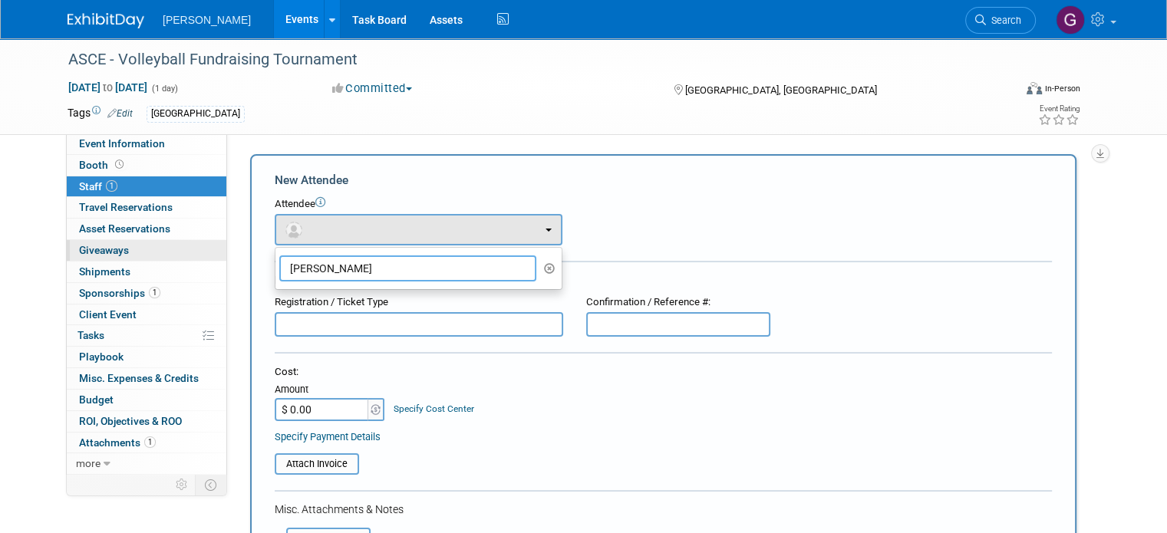
drag, startPoint x: 345, startPoint y: 260, endPoint x: 196, endPoint y: 249, distance: 150.0
click at [196, 249] on div "Event Information Event Info Booth Booth 1 Staff 1 Staff 0 Travel Reservations …" at bounding box center [583, 440] width 1055 height 804
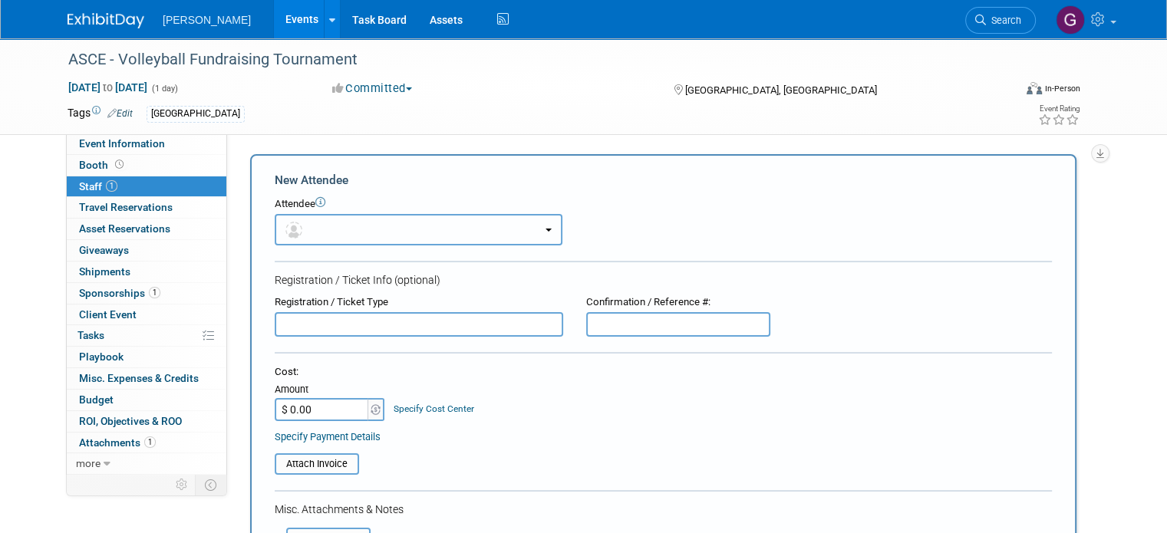
click at [342, 229] on button "button" at bounding box center [419, 229] width 288 height 31
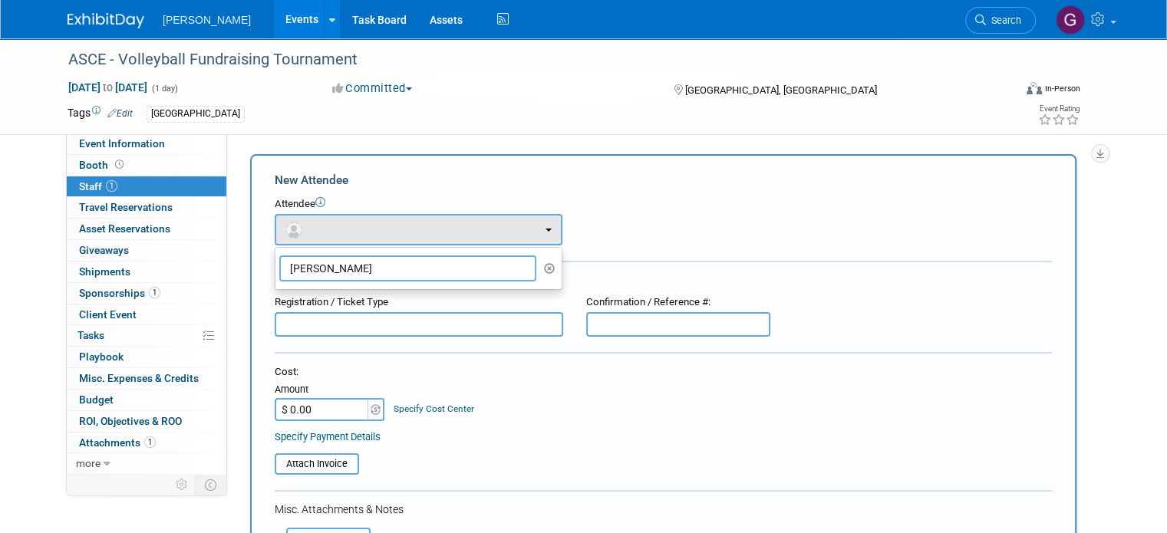
click at [332, 278] on input "[PERSON_NAME]" at bounding box center [407, 268] width 257 height 26
type input "b"
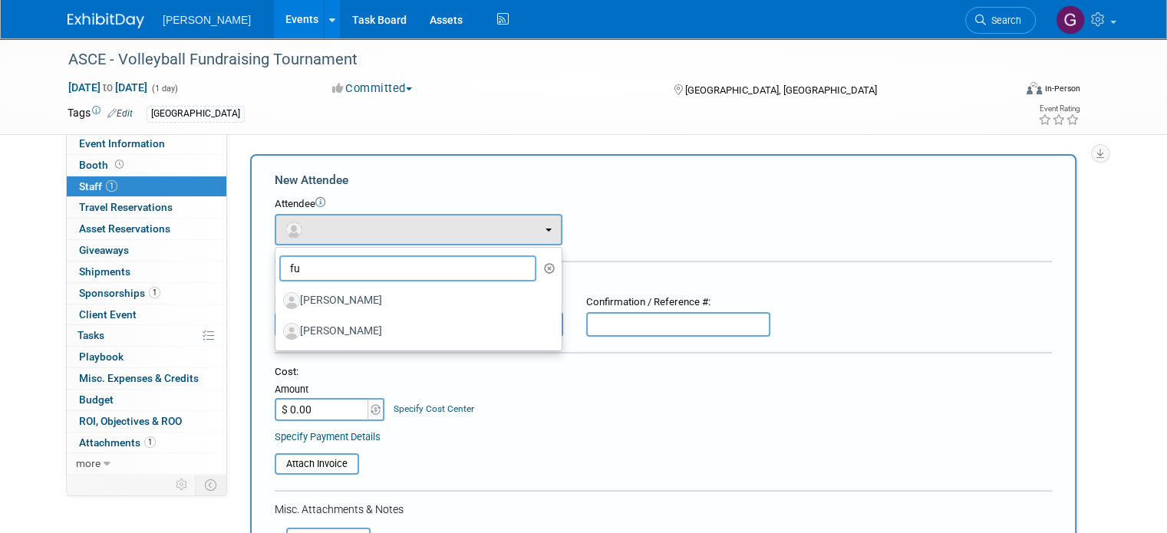
drag, startPoint x: 341, startPoint y: 259, endPoint x: 221, endPoint y: 259, distance: 119.7
click at [227, 259] on div "Event Website: Edit [URL][DOMAIN_NAME] Event Venue Name: Powder Keg Edit" at bounding box center [663, 302] width 872 height 339
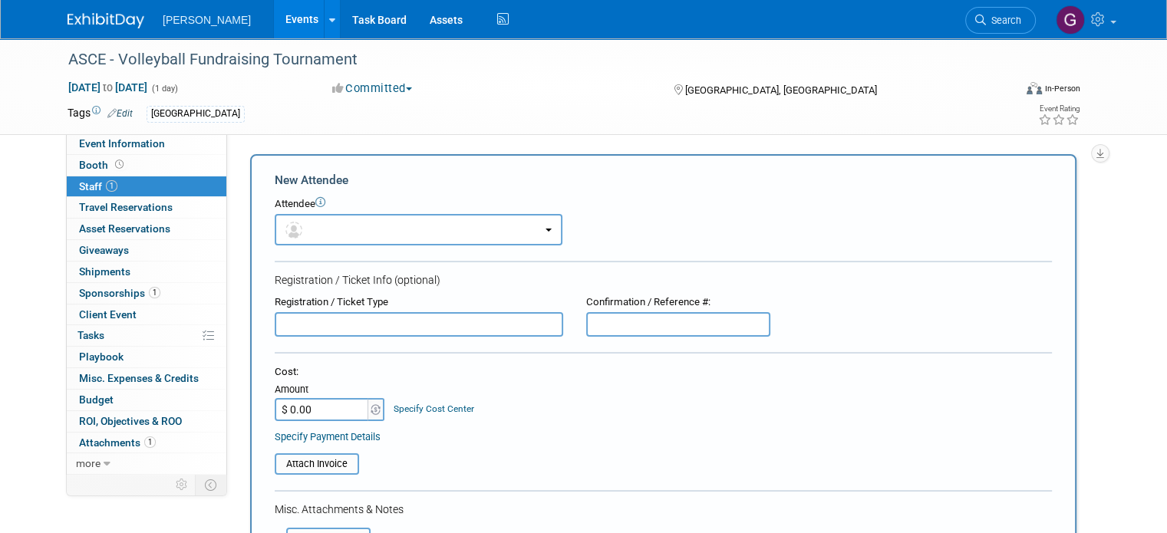
click at [311, 269] on form "New Attendee Attendee <img src="[URL][DOMAIN_NAME]" style="width: 22px; height:…" at bounding box center [663, 453] width 777 height 563
click at [329, 232] on button "button" at bounding box center [419, 229] width 288 height 31
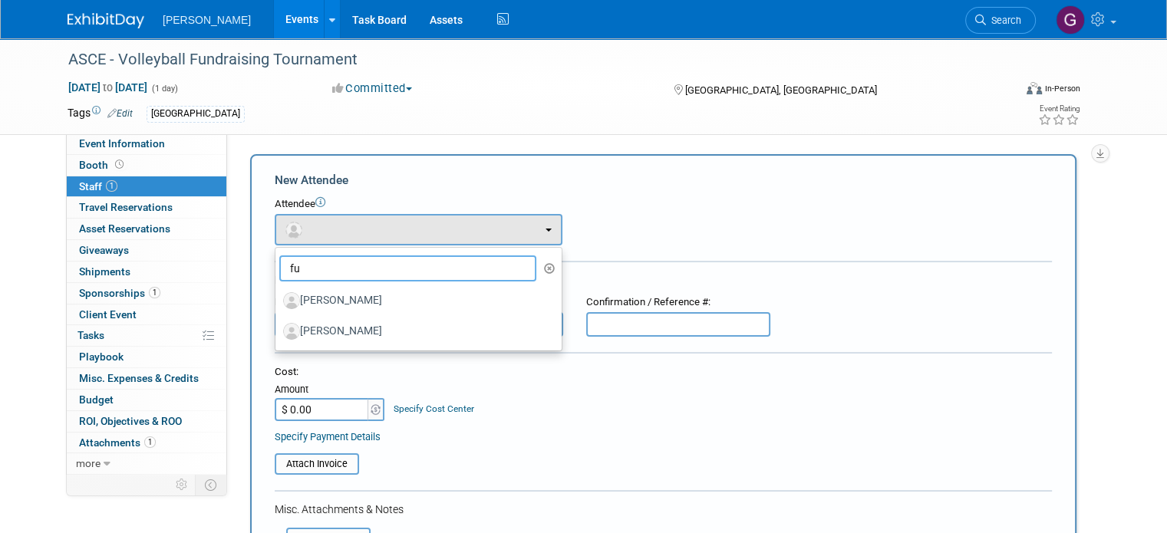
click at [326, 274] on input "fu" at bounding box center [407, 268] width 257 height 26
type input "f"
type input "aaha"
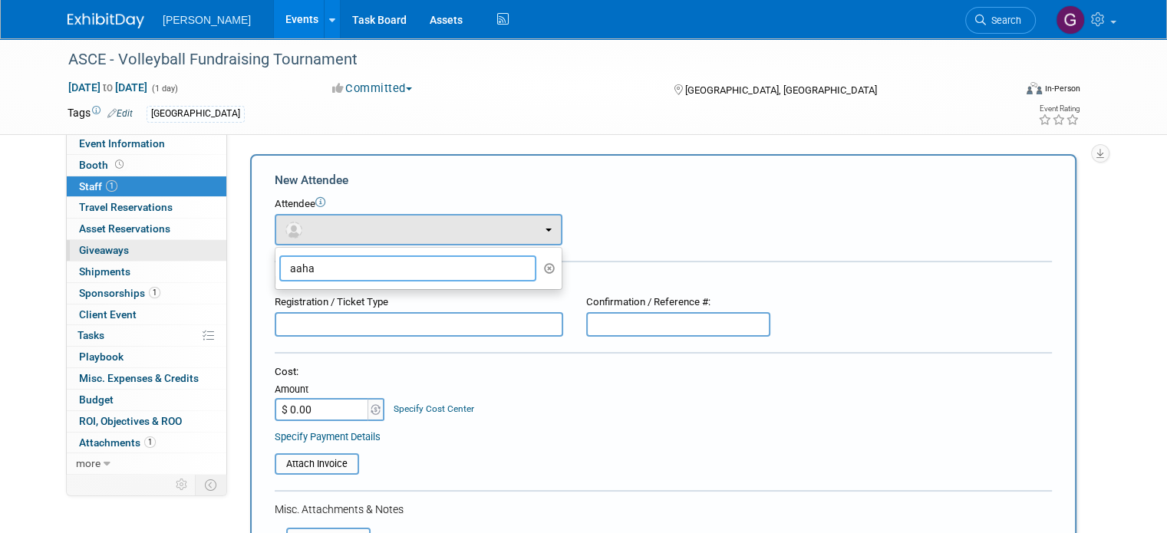
drag, startPoint x: 390, startPoint y: 270, endPoint x: 196, endPoint y: 249, distance: 194.5
click at [196, 249] on div "Event Information Event Info Booth Booth 1 Staff 1 Staff 0 Travel Reservations …" at bounding box center [583, 440] width 1055 height 804
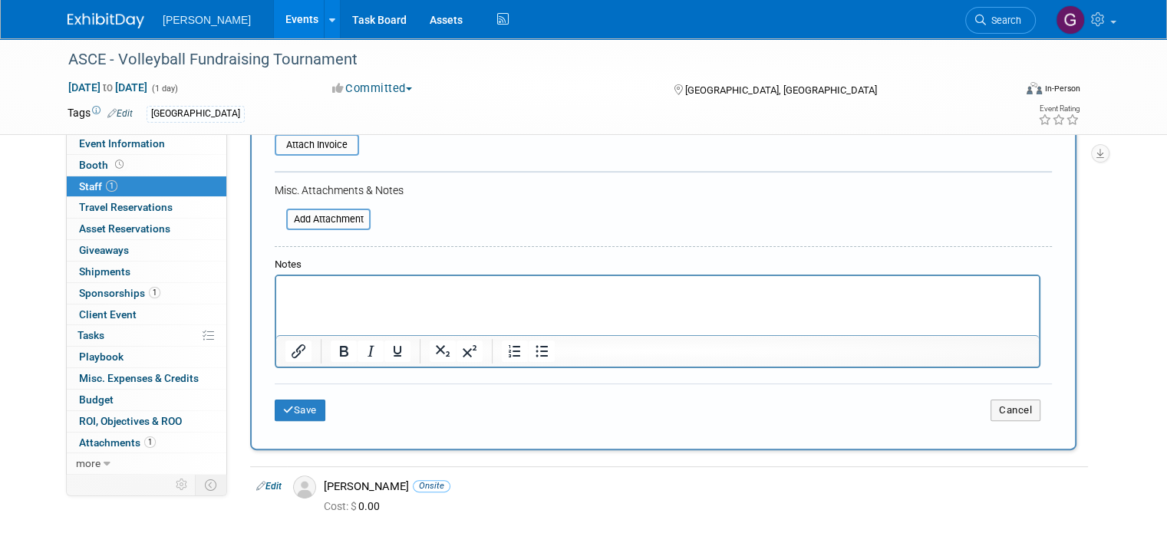
scroll to position [320, 0]
click at [275, 399] on button "Save" at bounding box center [300, 409] width 51 height 21
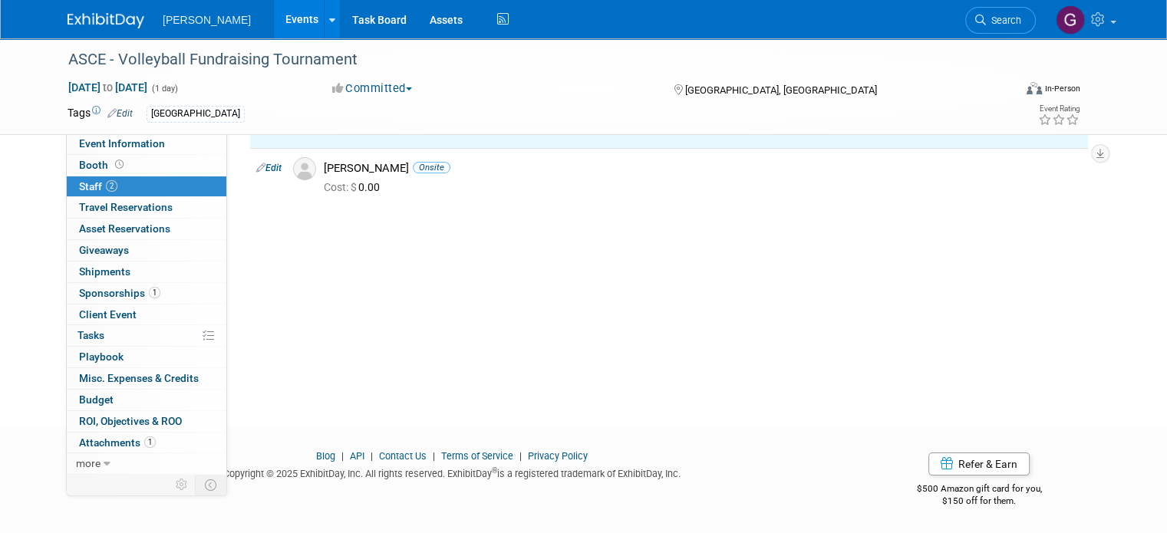
scroll to position [0, 0]
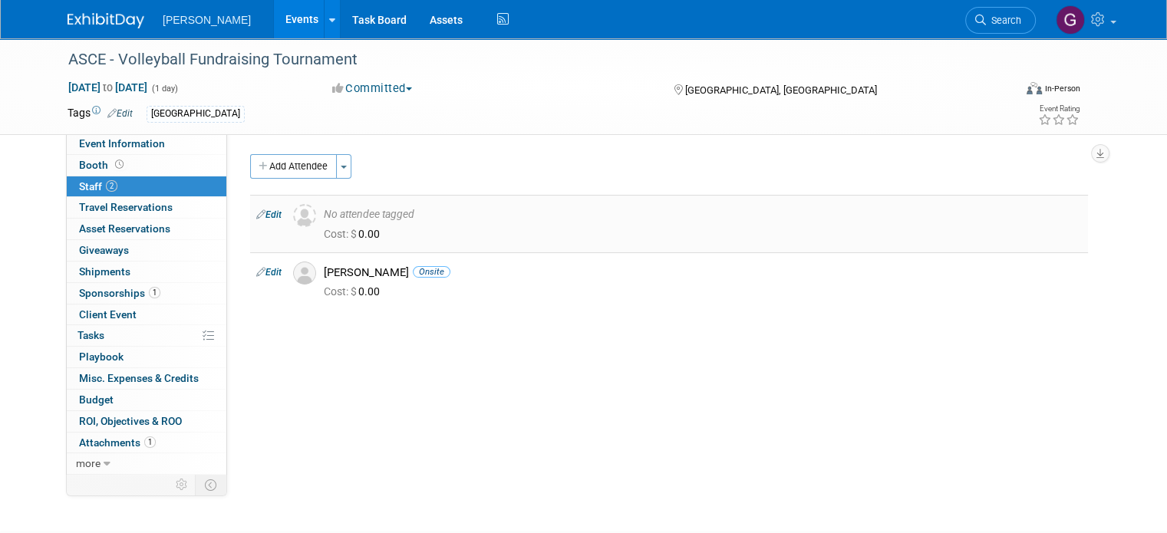
click at [267, 214] on link "Edit" at bounding box center [268, 214] width 25 height 11
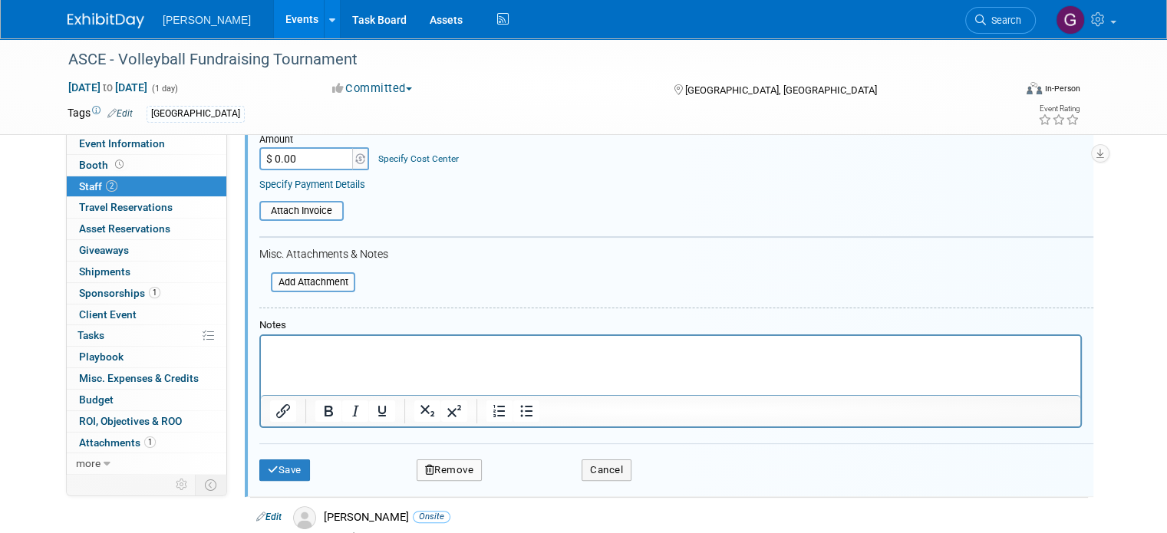
scroll to position [254, 0]
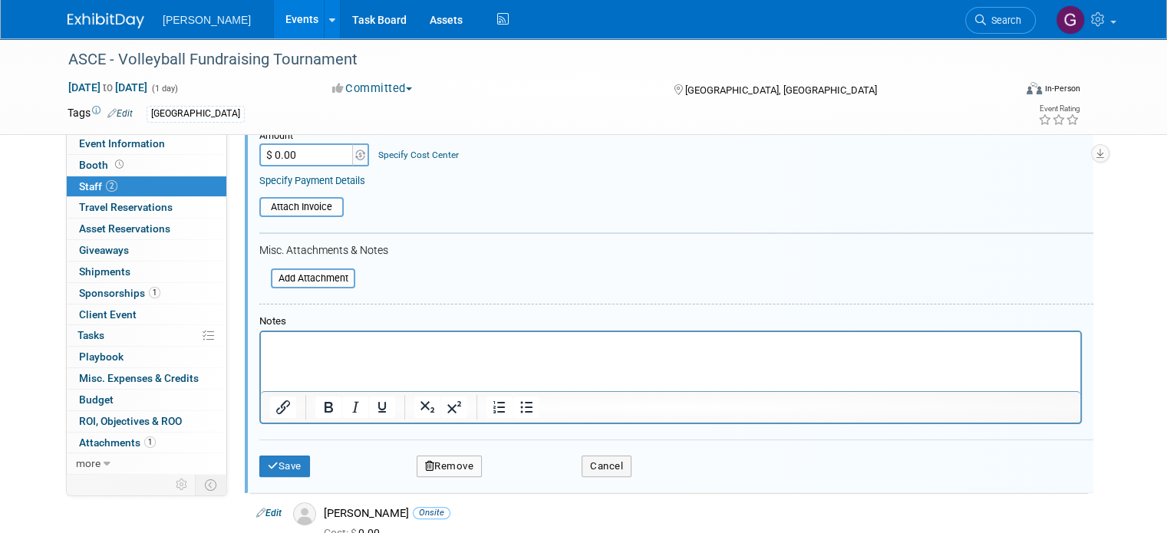
click at [500, 351] on p "Rich Text Area. Press ALT-0 for help." at bounding box center [671, 345] width 802 height 15
click at [268, 461] on icon "submit" at bounding box center [273, 466] width 11 height 10
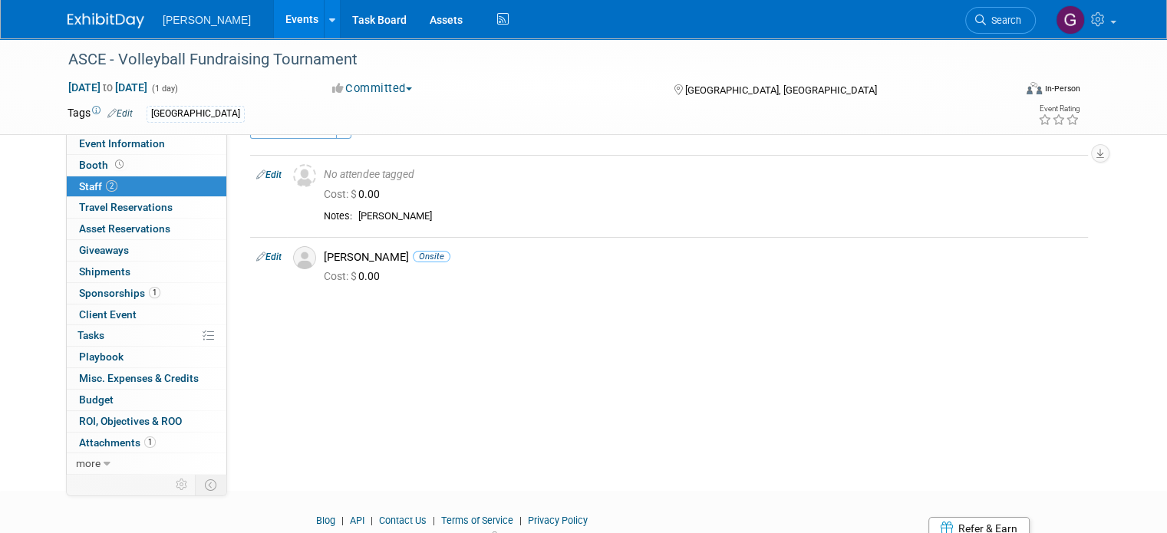
scroll to position [0, 0]
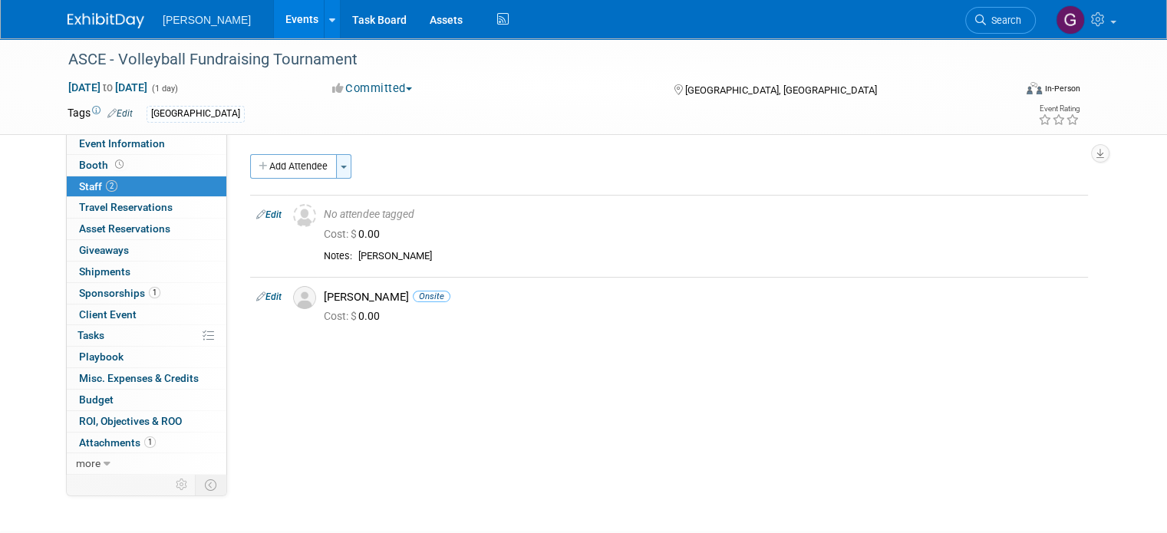
click at [341, 166] on span "button" at bounding box center [344, 167] width 6 height 3
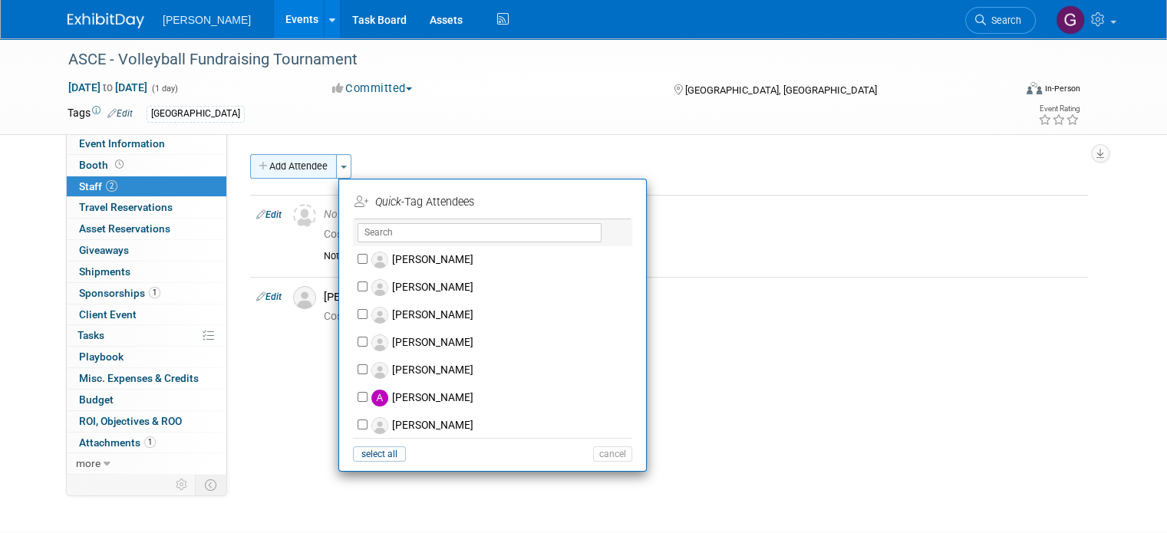
click at [282, 164] on button "Add Attendee" at bounding box center [293, 166] width 87 height 25
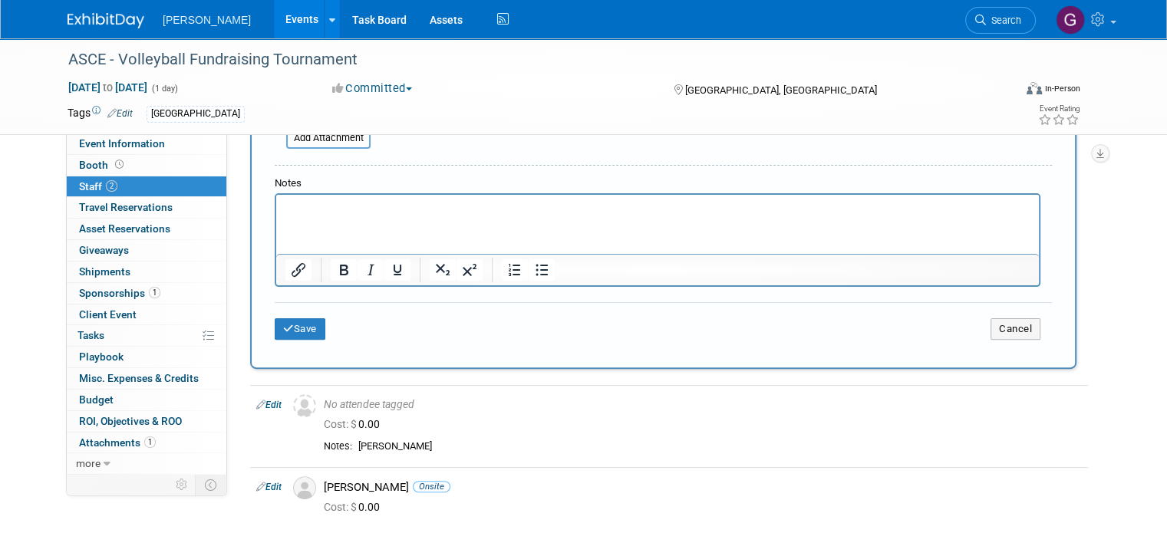
scroll to position [420, 0]
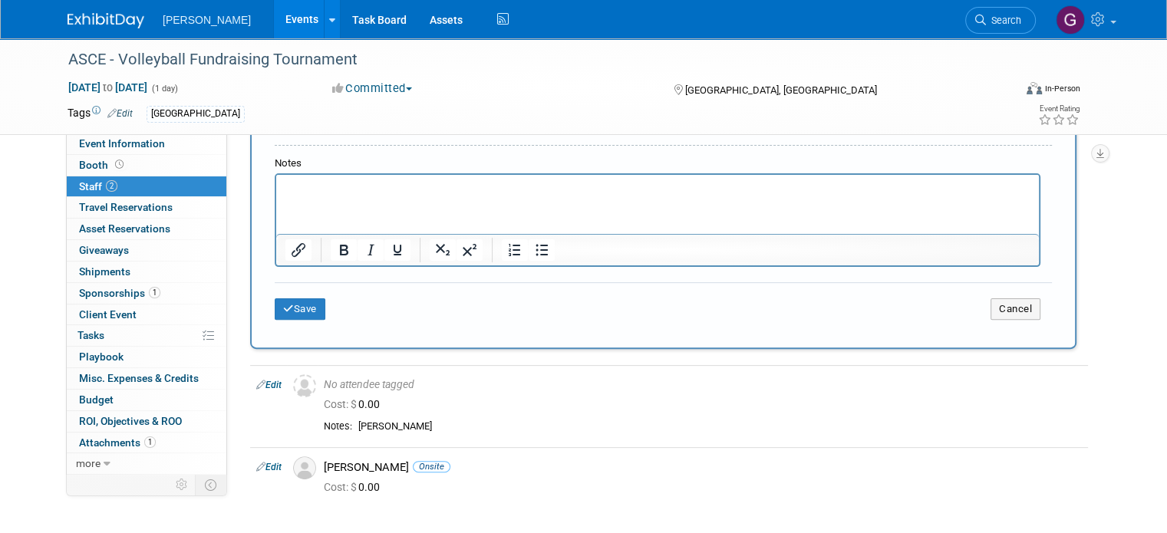
click at [563, 194] on p "Rich Text Area. Press ALT-0 for help." at bounding box center [657, 188] width 745 height 15
click at [295, 300] on button "Save" at bounding box center [300, 308] width 51 height 21
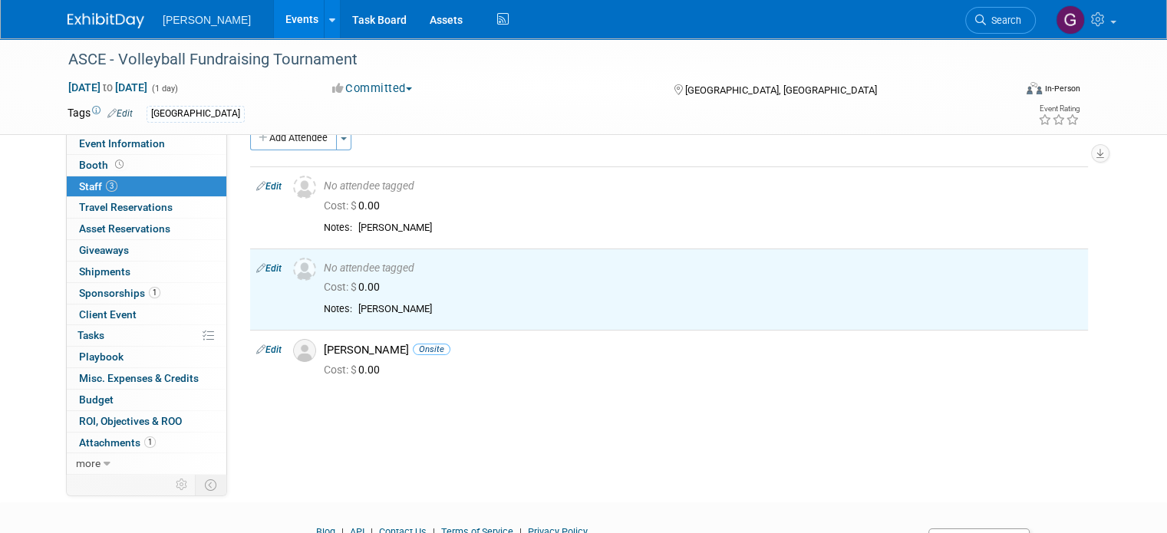
scroll to position [0, 0]
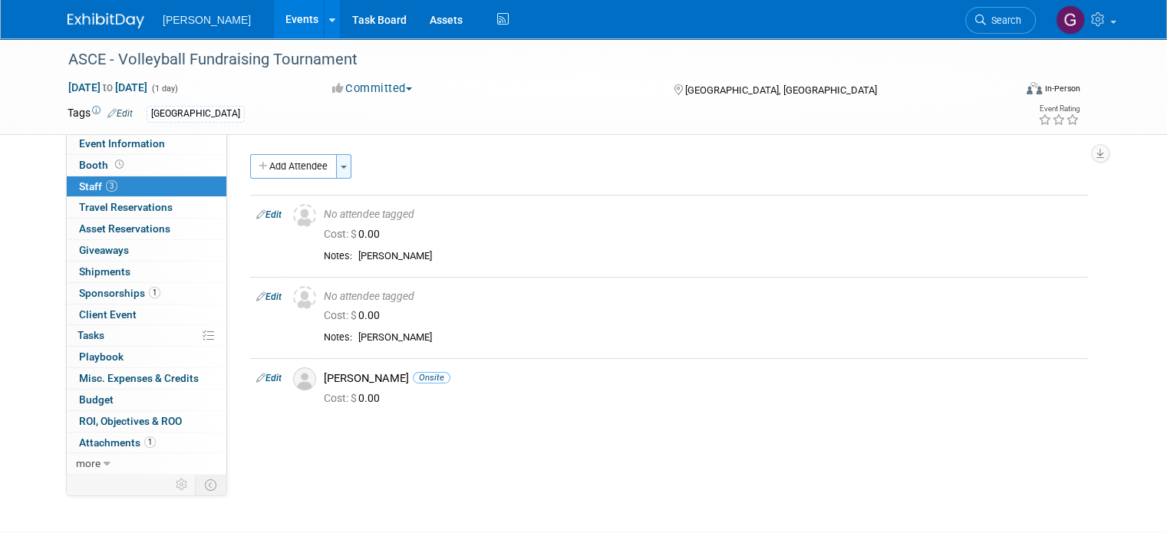
click at [337, 168] on button "Toggle Dropdown" at bounding box center [343, 166] width 15 height 25
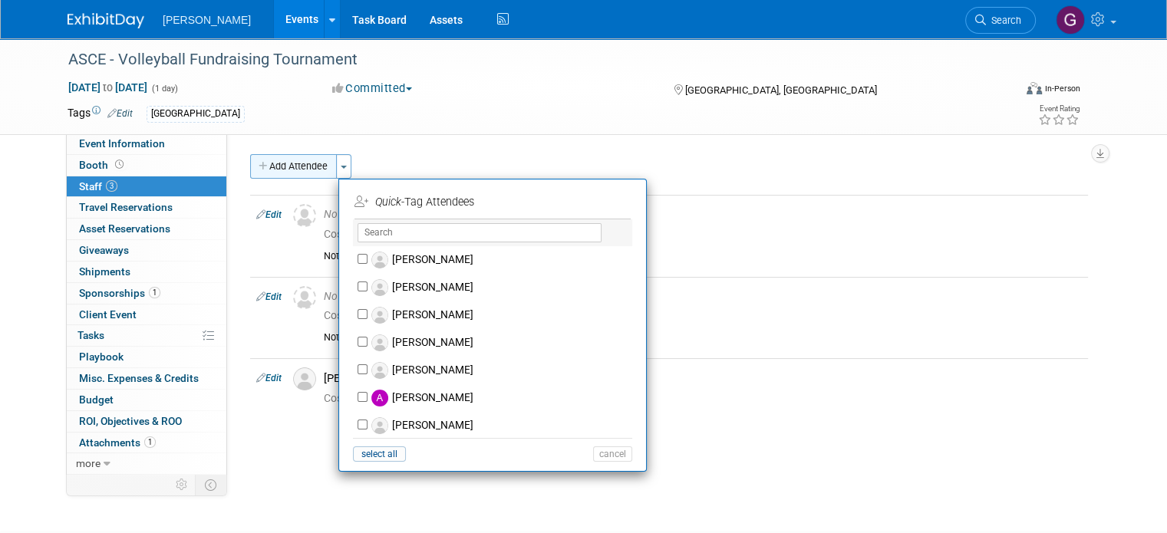
click at [309, 171] on button "Add Attendee" at bounding box center [293, 166] width 87 height 25
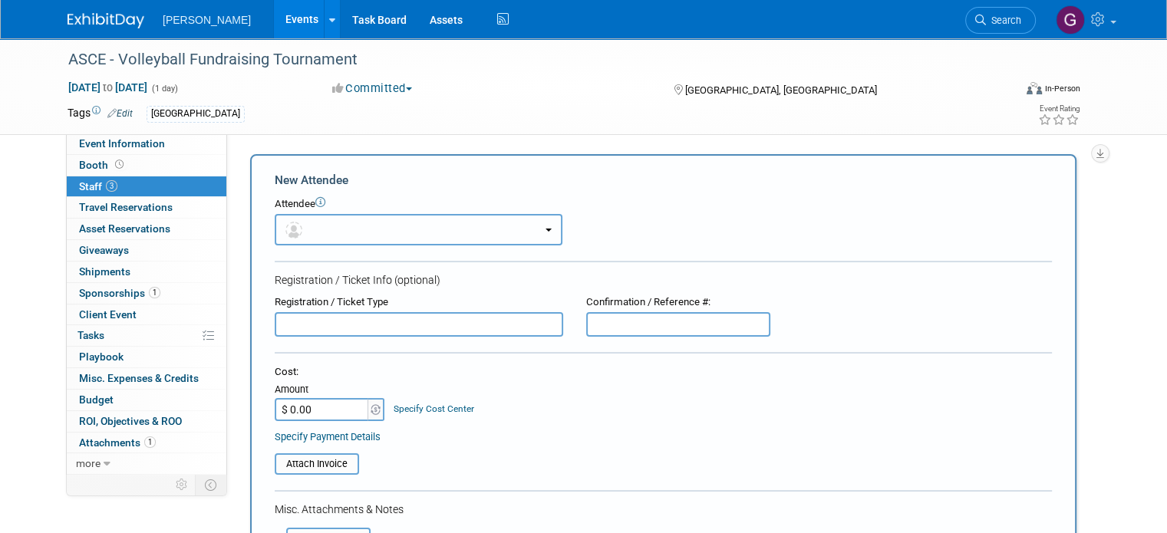
click at [387, 243] on button "button" at bounding box center [419, 229] width 288 height 31
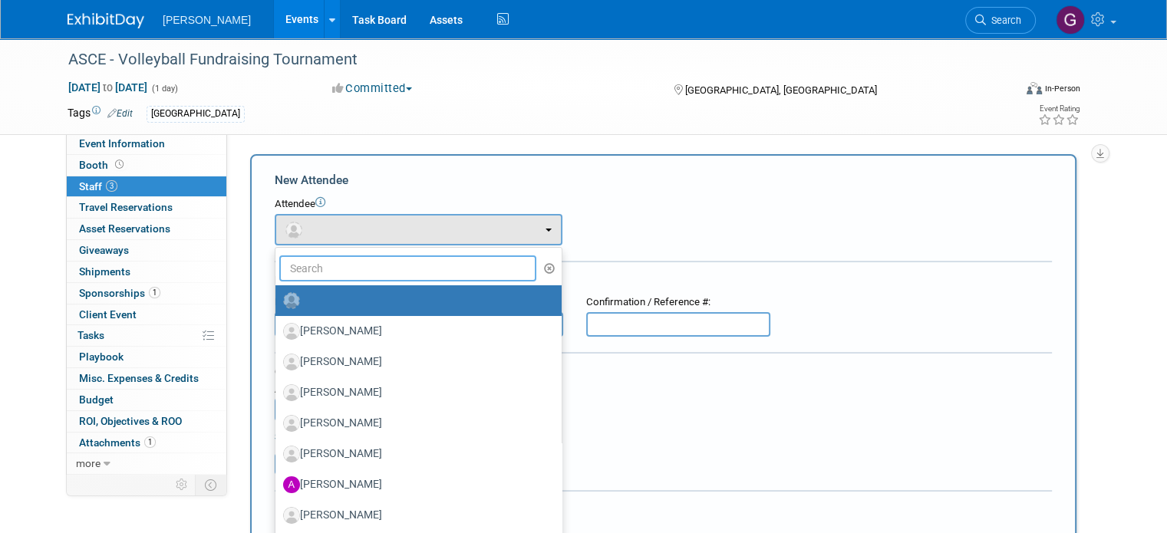
click at [363, 278] on input "text" at bounding box center [407, 268] width 257 height 26
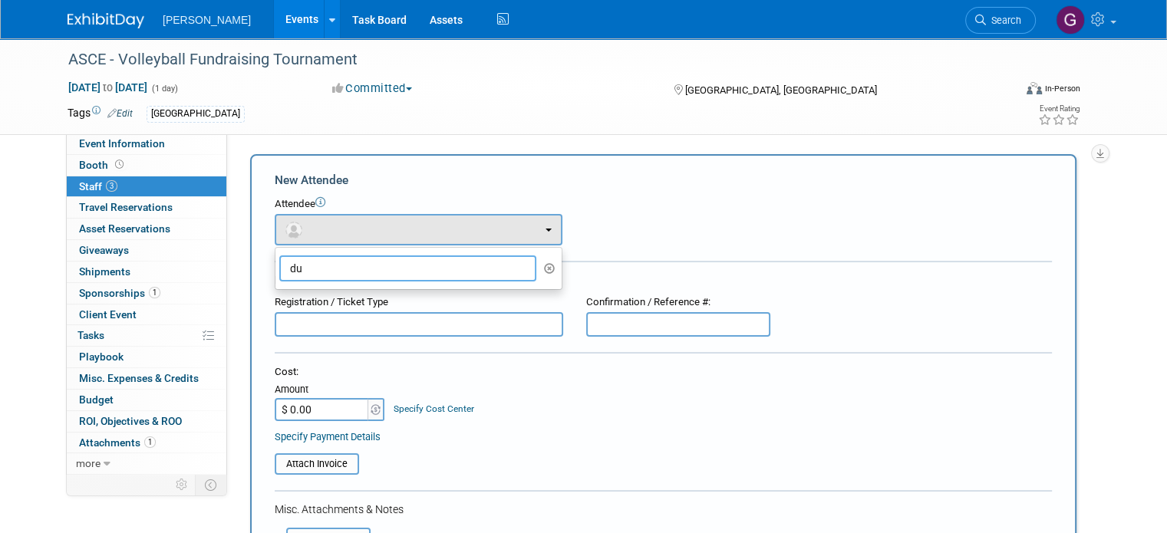
type input "d"
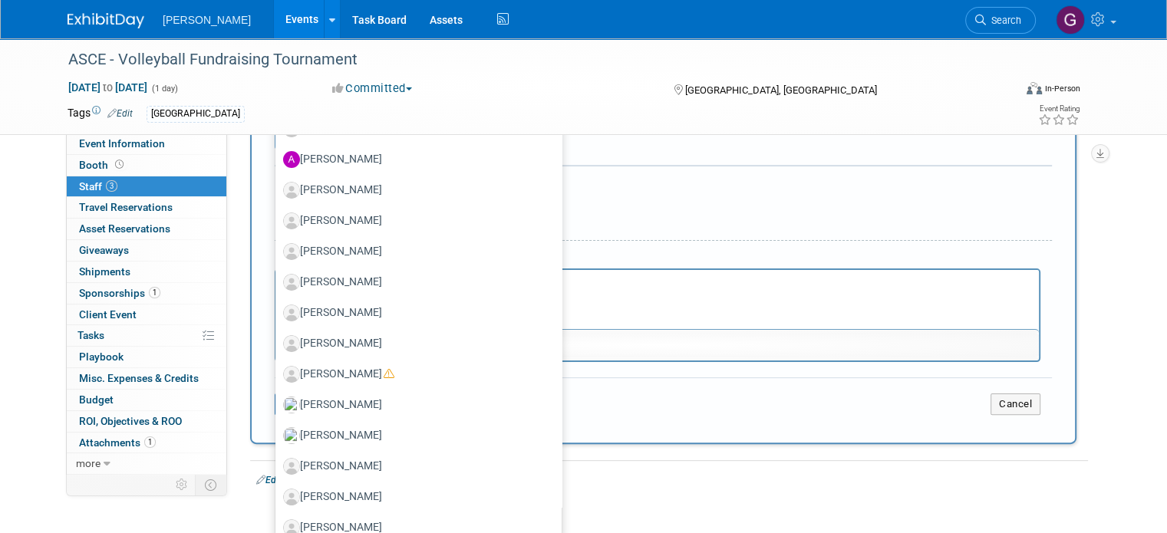
scroll to position [356, 0]
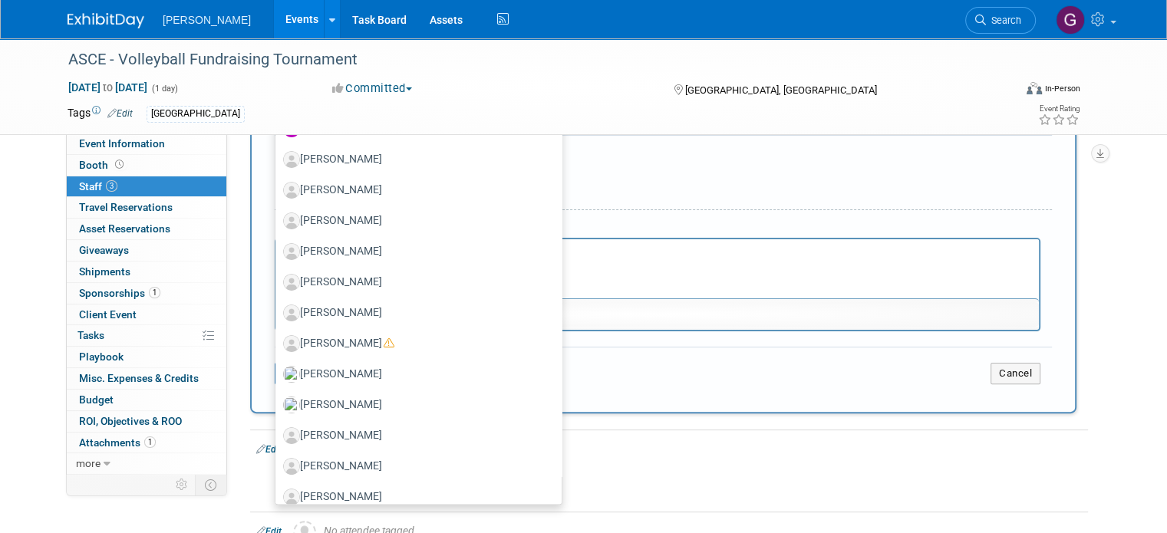
click at [733, 261] on html at bounding box center [657, 249] width 763 height 21
click at [730, 261] on html at bounding box center [657, 249] width 763 height 21
click at [720, 250] on p "Rich Text Area. Press ALT-0 for help." at bounding box center [657, 252] width 745 height 15
click at [681, 212] on div at bounding box center [663, 215] width 777 height 12
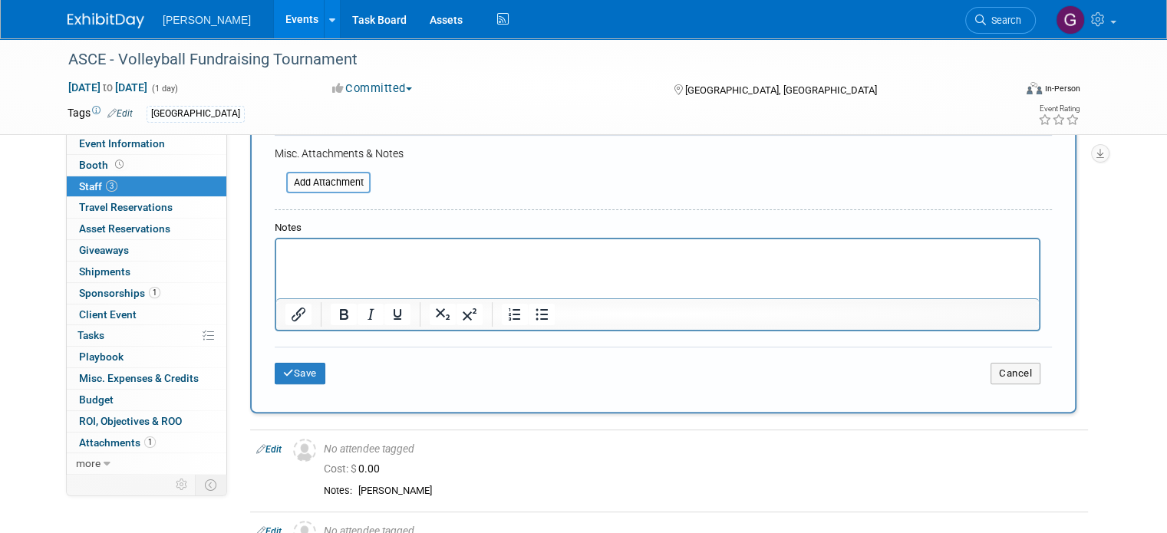
click at [681, 212] on div at bounding box center [663, 215] width 777 height 12
click at [563, 250] on p "Rich Text Area. Press ALT-0 for help." at bounding box center [657, 252] width 745 height 15
click at [303, 364] on button "Save" at bounding box center [300, 373] width 51 height 21
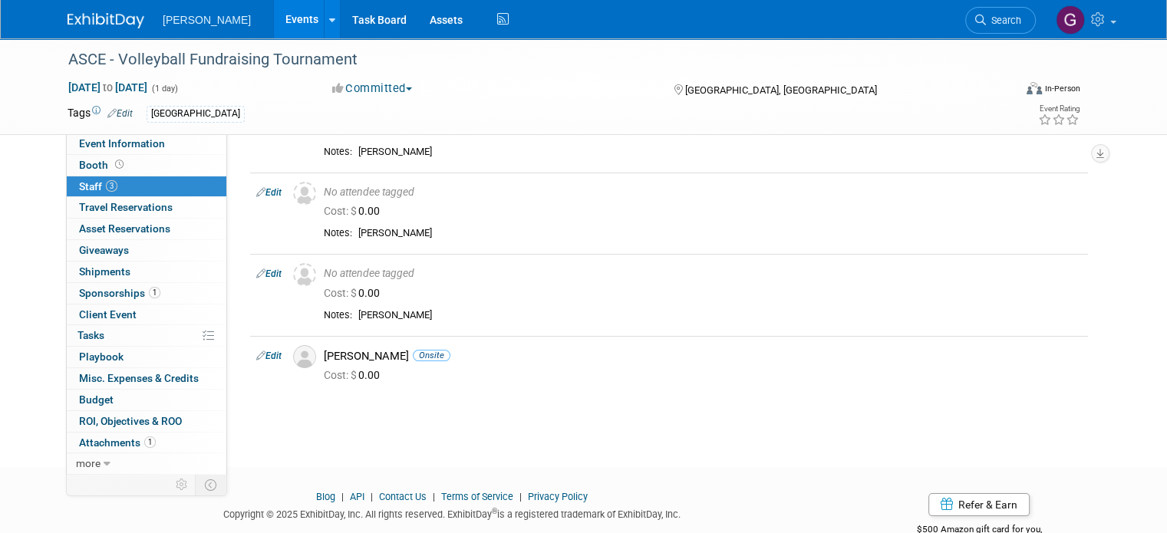
scroll to position [144, 0]
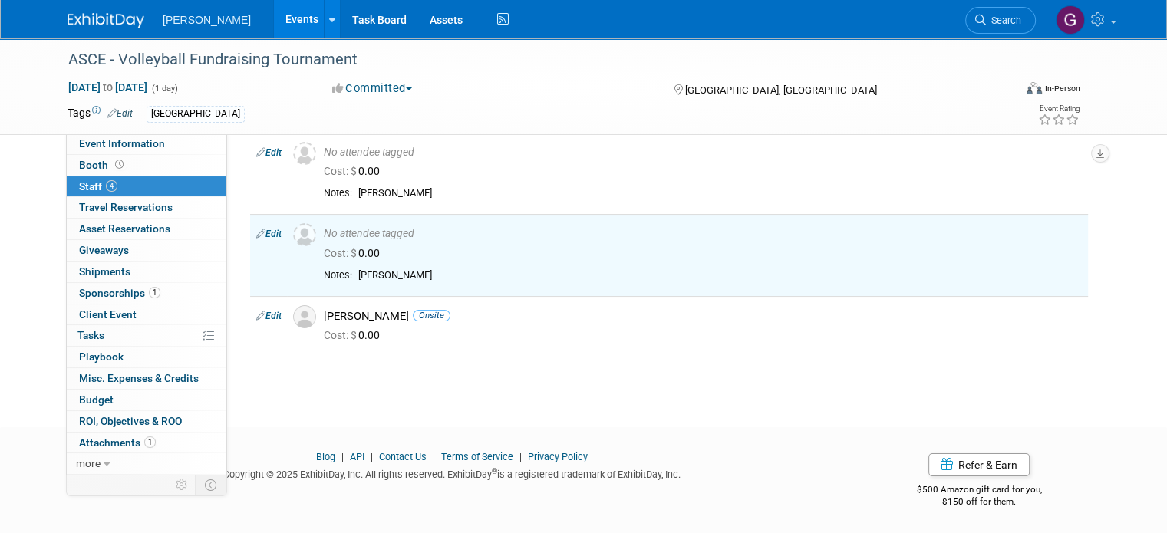
click at [1162, 369] on div "ASCE - Volleyball Fundraising Tournament [DATE] to [DATE] (1 day) [DATE] to [DA…" at bounding box center [583, 147] width 1167 height 506
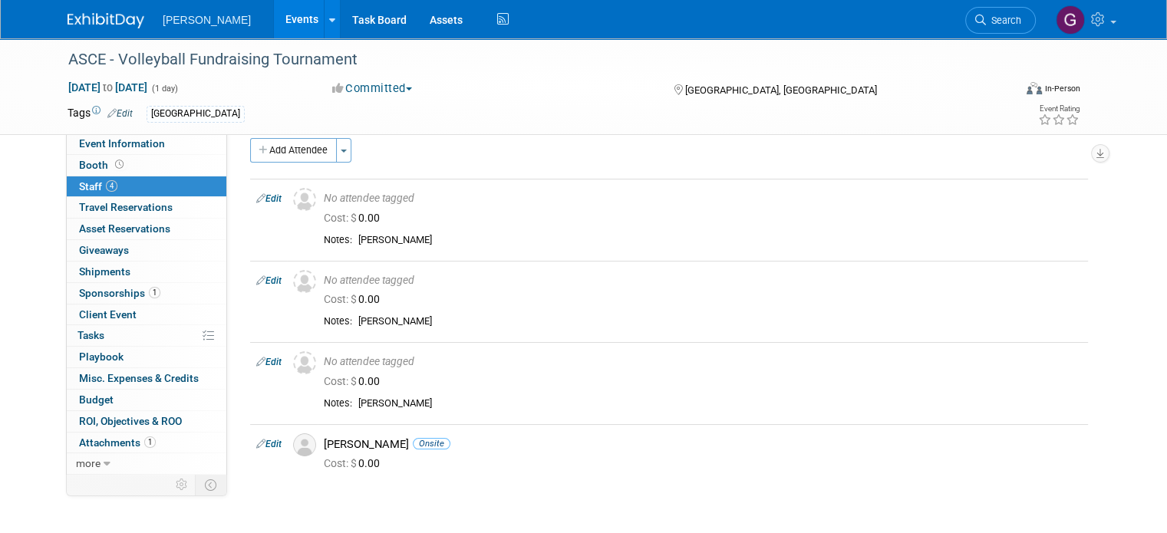
scroll to position [0, 0]
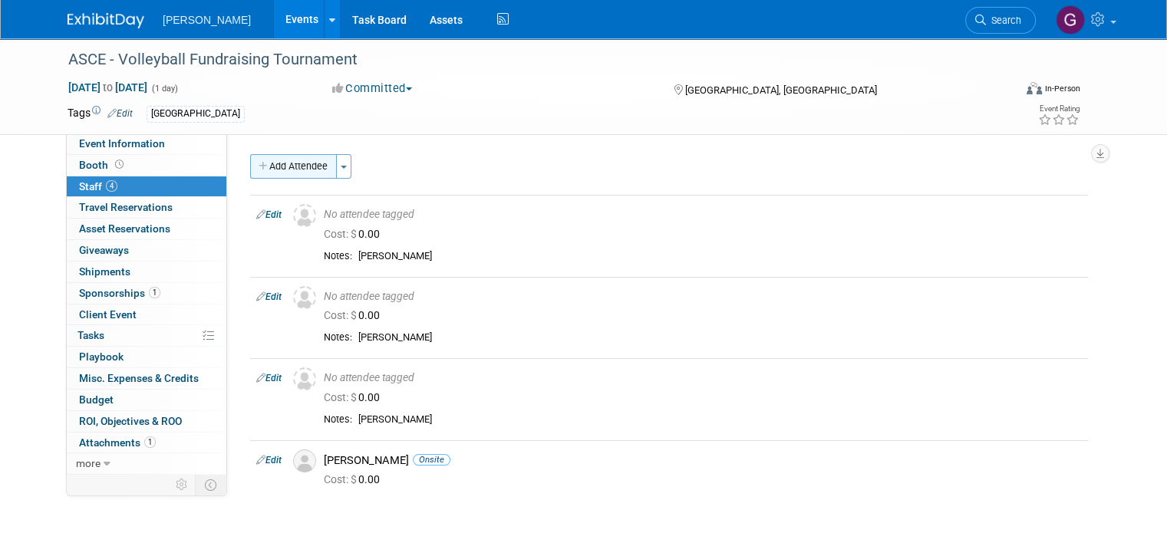
click at [296, 161] on button "Add Attendee" at bounding box center [293, 166] width 87 height 25
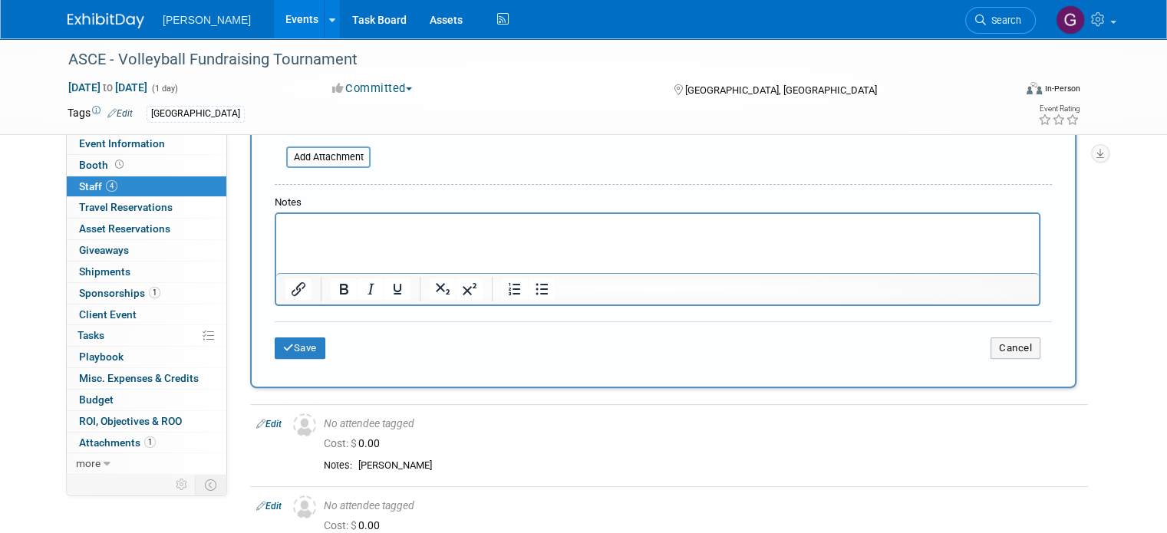
scroll to position [374, 0]
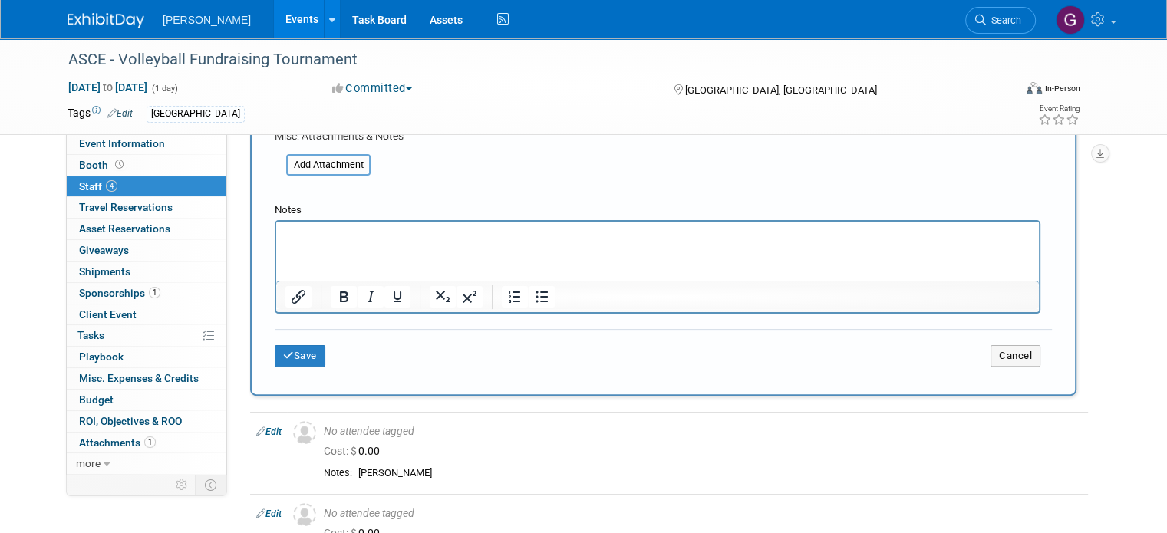
click at [517, 243] on html at bounding box center [657, 232] width 763 height 21
click at [531, 483] on td "No attendee tagged Cost: $ 0.00" at bounding box center [703, 453] width 770 height 82
click at [430, 243] on html "[PERSON_NAME]" at bounding box center [657, 232] width 763 height 21
click at [300, 338] on div "Save Cancel" at bounding box center [663, 353] width 777 height 49
click at [297, 346] on button "Save" at bounding box center [300, 355] width 51 height 21
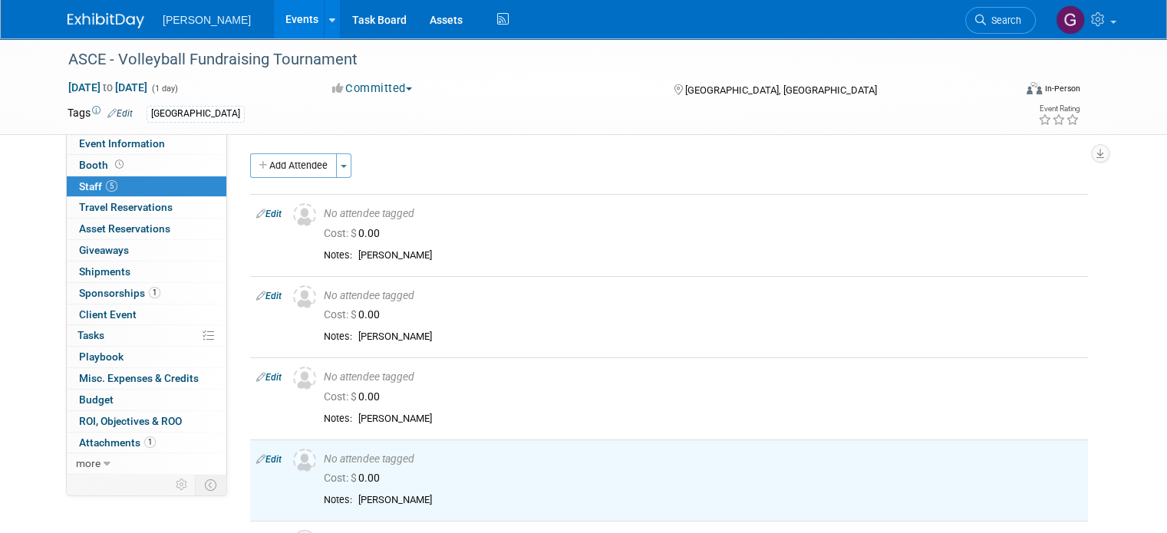
scroll to position [0, 0]
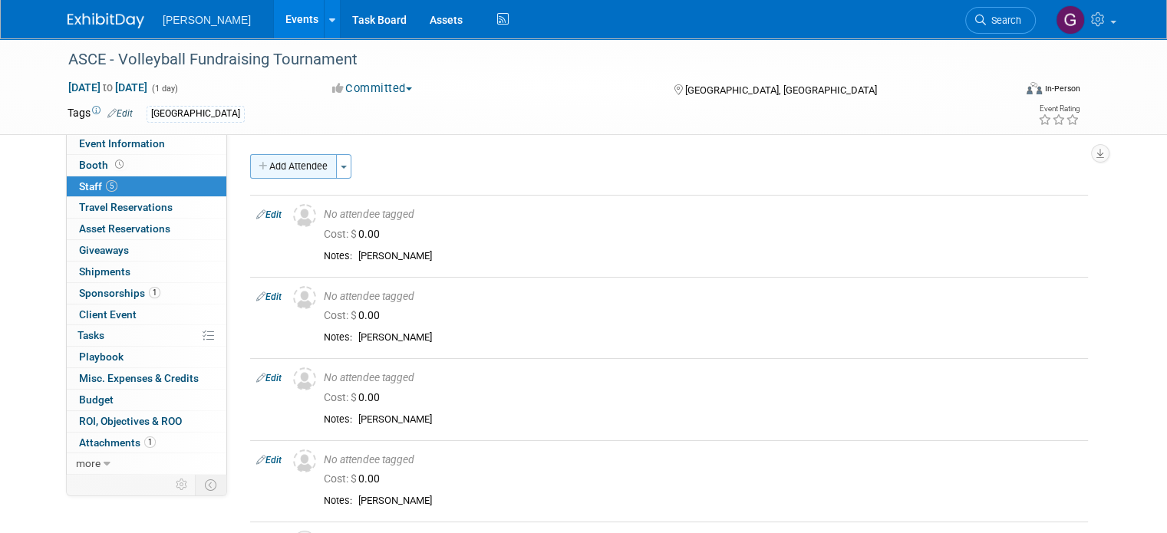
click at [280, 165] on button "Add Attendee" at bounding box center [293, 166] width 87 height 25
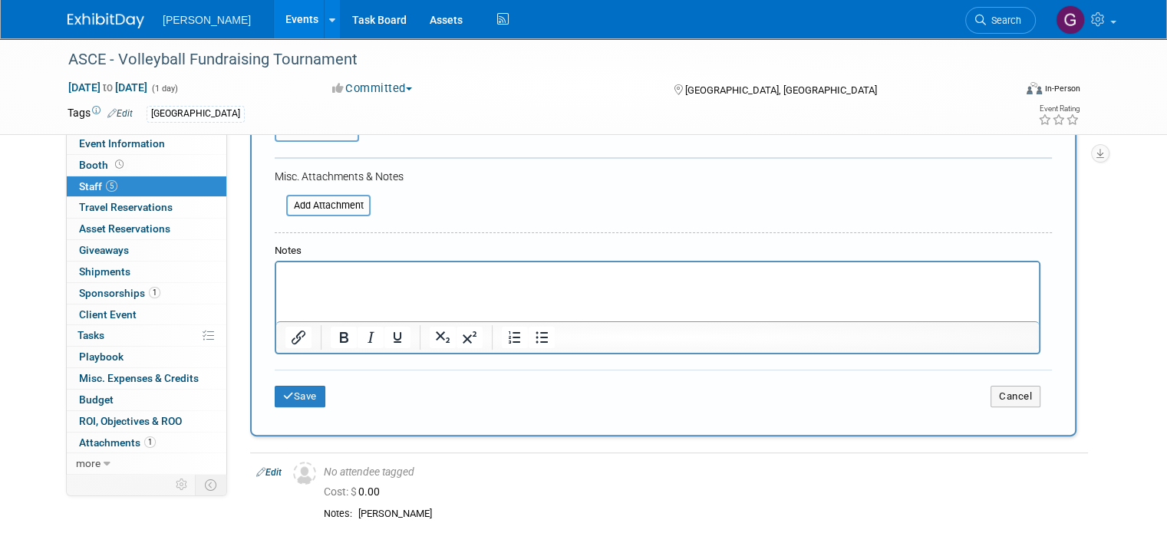
scroll to position [249, 0]
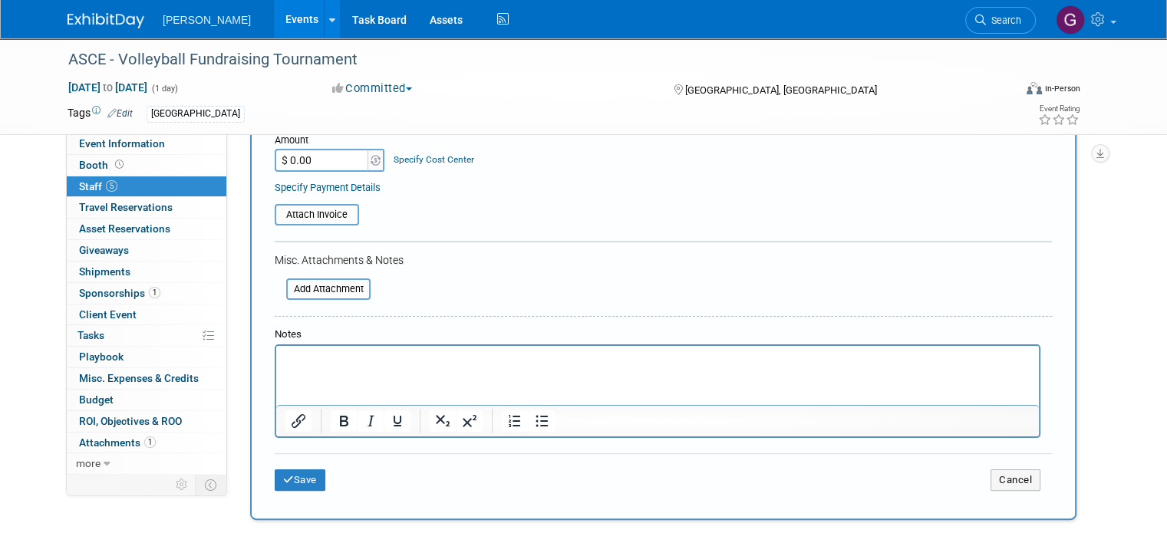
click at [596, 350] on html at bounding box center [657, 356] width 763 height 21
click at [279, 483] on button "Save" at bounding box center [300, 480] width 51 height 21
